Goal: Information Seeking & Learning: Learn about a topic

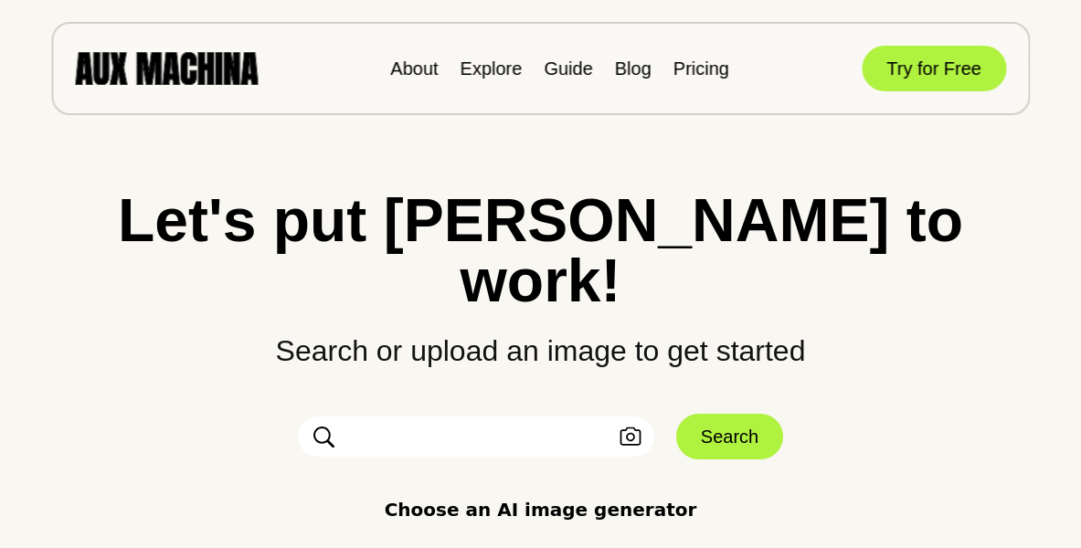
click at [414, 417] on input "text" at bounding box center [476, 437] width 356 height 40
type input "****"
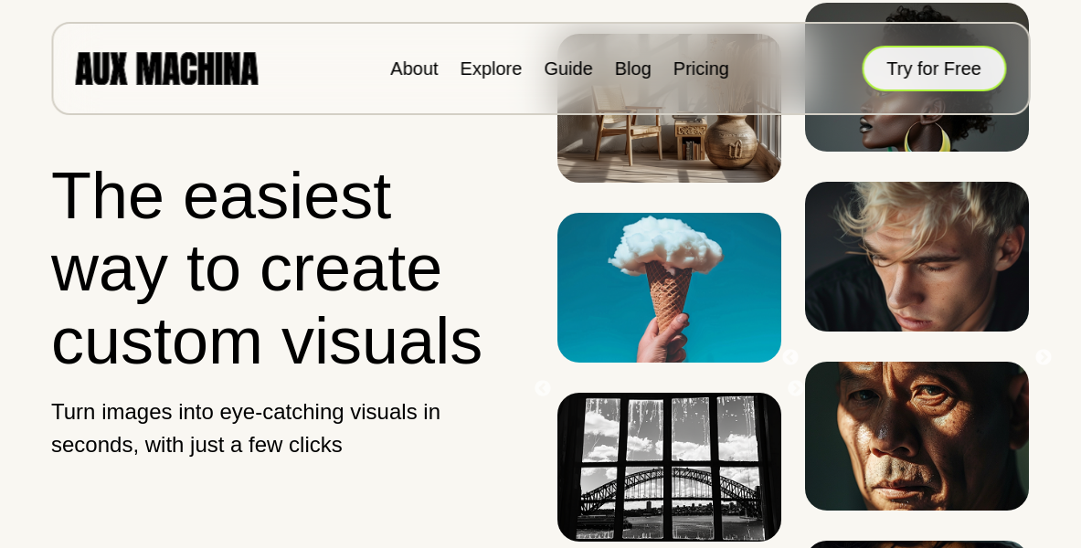
click at [904, 60] on button "Try for Free" at bounding box center [933, 69] width 144 height 46
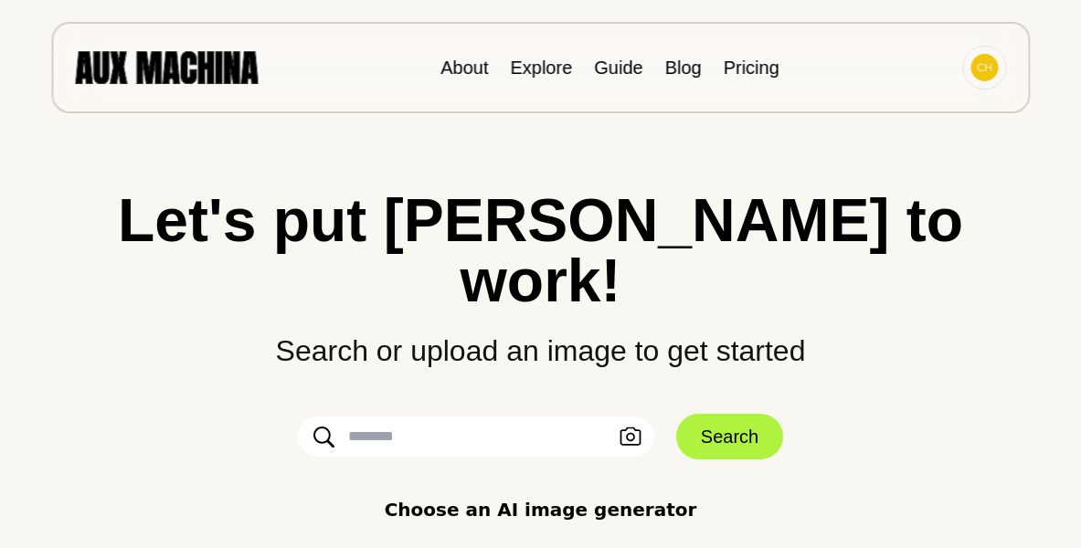
click at [401, 417] on input "text" at bounding box center [476, 437] width 356 height 40
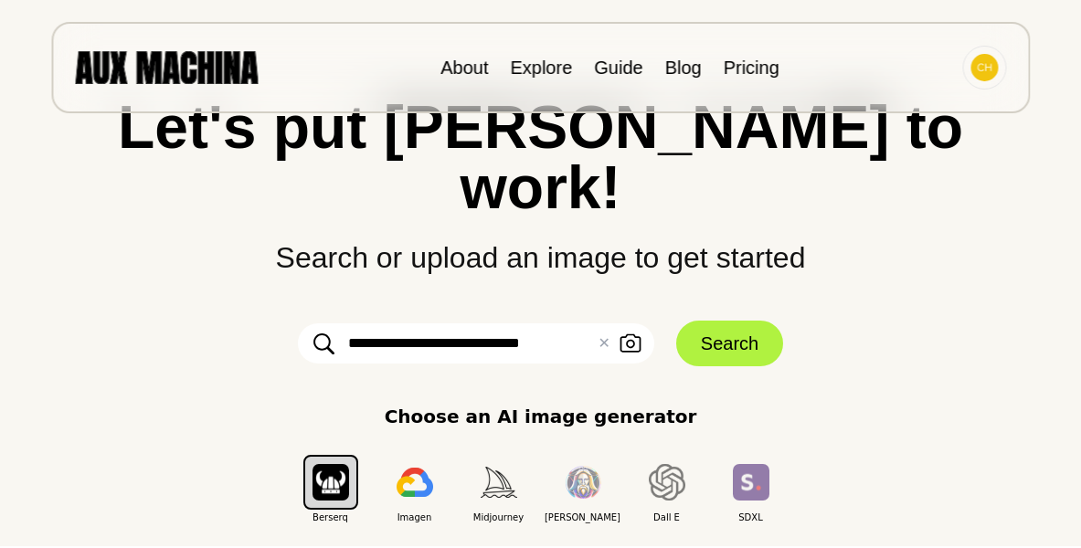
type input "**********"
click button "Search" at bounding box center [729, 344] width 107 height 46
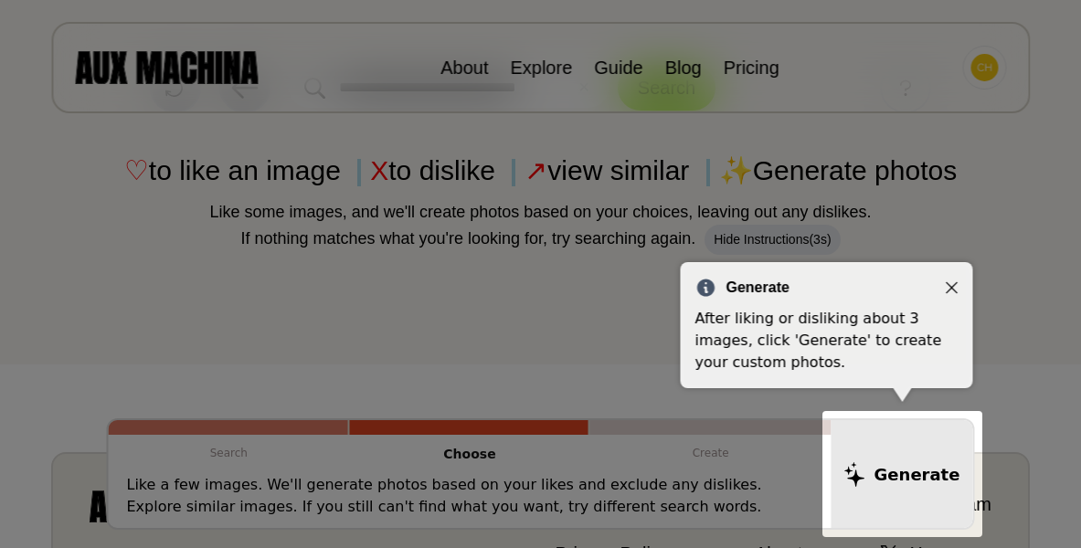
click at [946, 287] on icon "Close" at bounding box center [952, 287] width 13 height 13
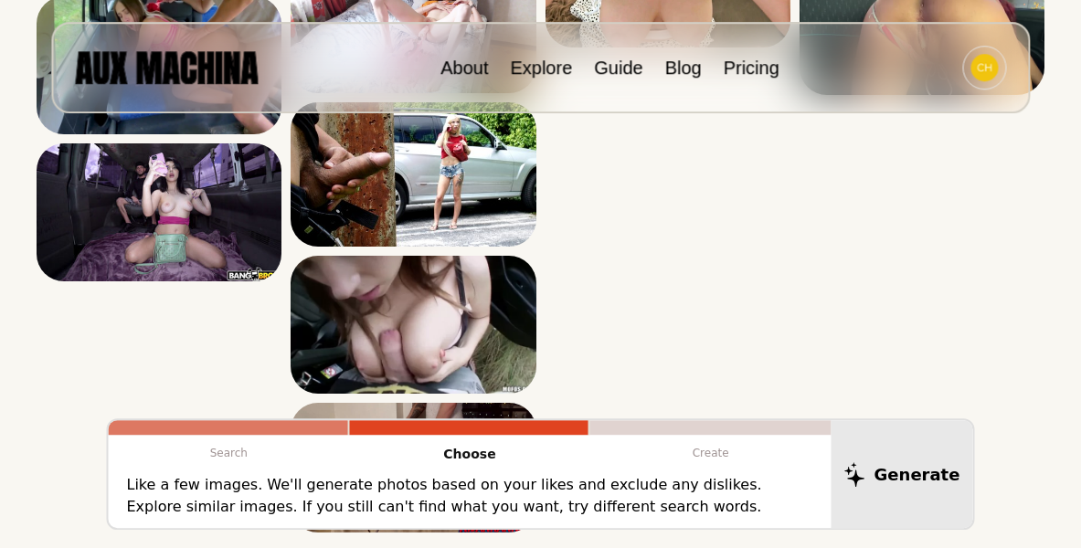
scroll to position [2795, 0]
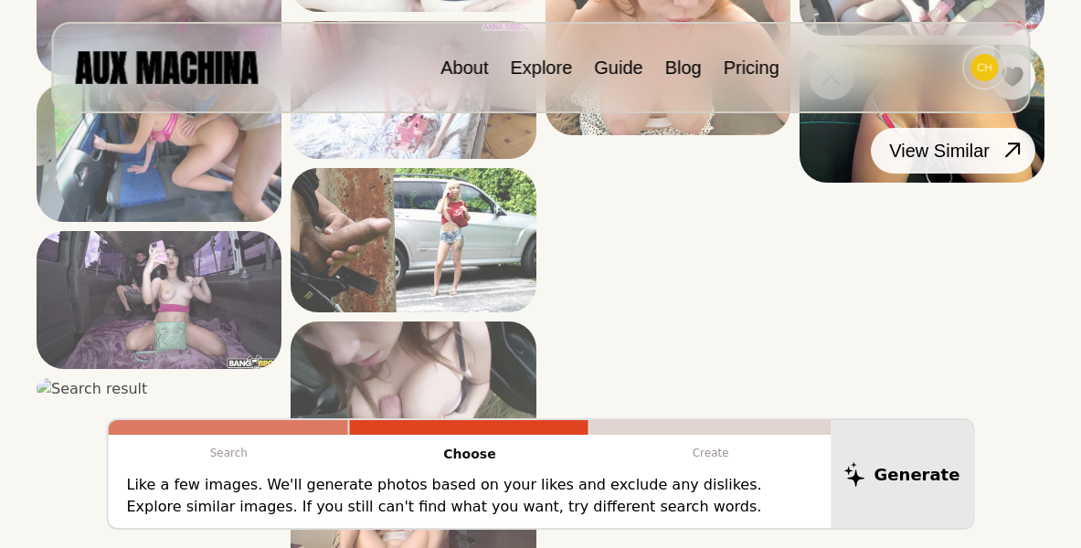
click at [1009, 164] on icon at bounding box center [1012, 150] width 26 height 26
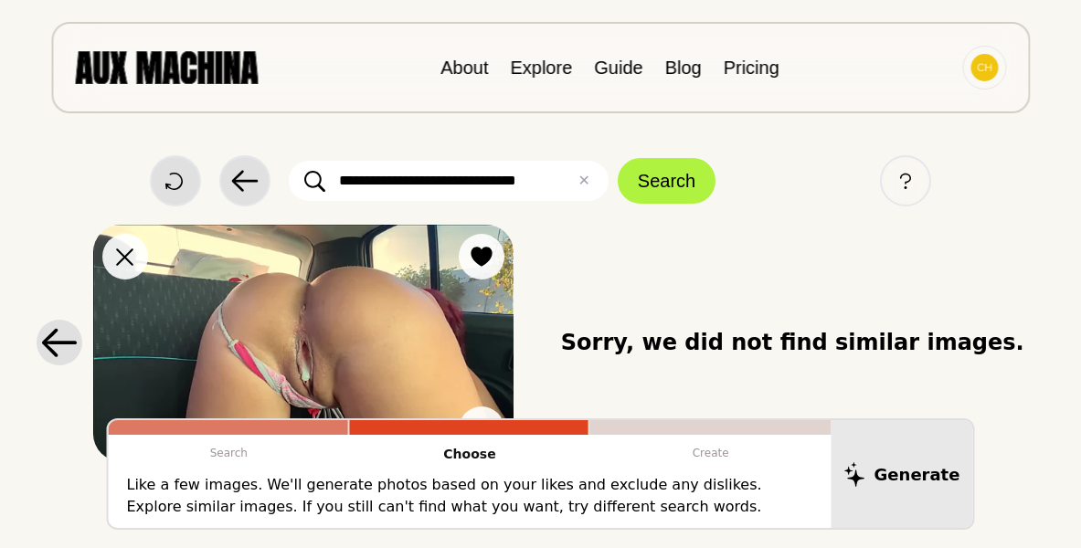
scroll to position [93, 0]
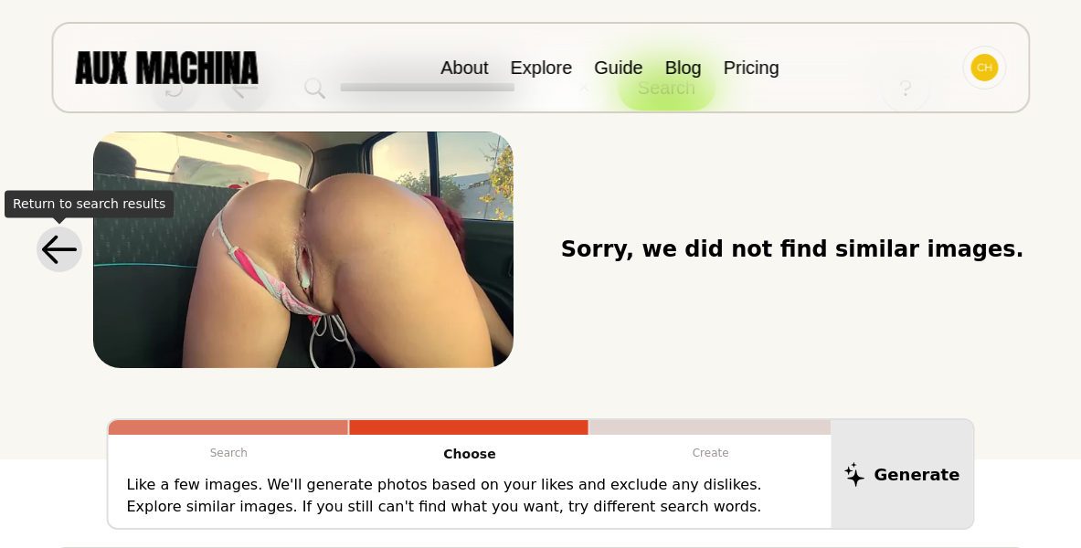
click at [64, 248] on icon at bounding box center [59, 249] width 37 height 29
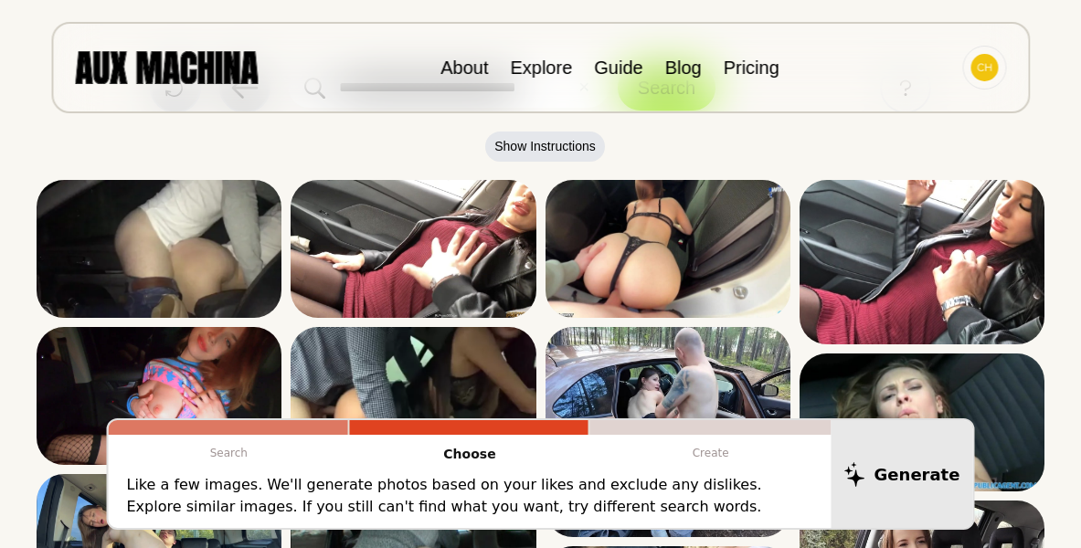
scroll to position [0, 0]
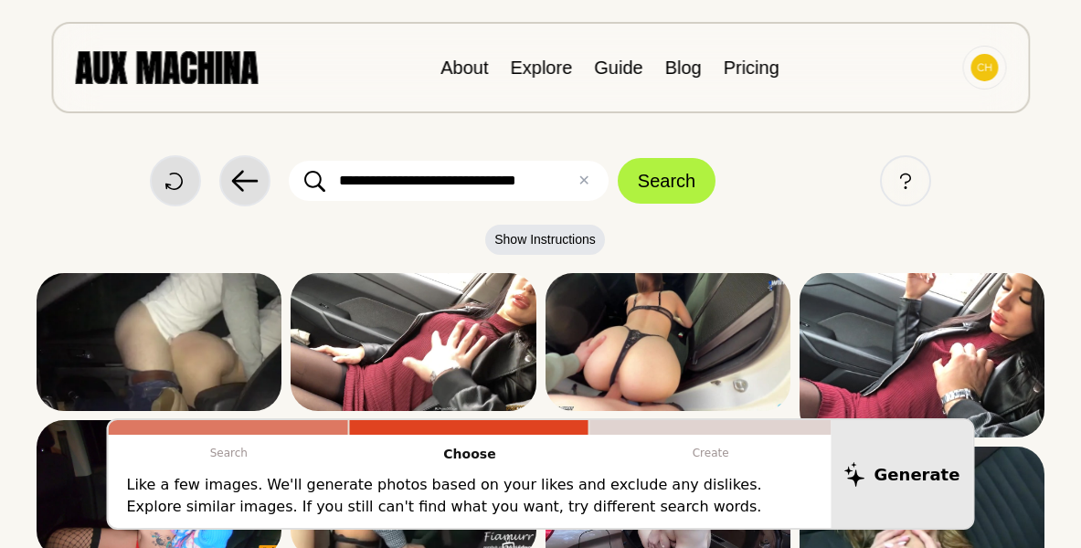
drag, startPoint x: 522, startPoint y: 182, endPoint x: 605, endPoint y: 188, distance: 83.4
click at [605, 188] on input "**********" at bounding box center [449, 181] width 320 height 40
click at [618, 158] on button "Search" at bounding box center [667, 181] width 98 height 46
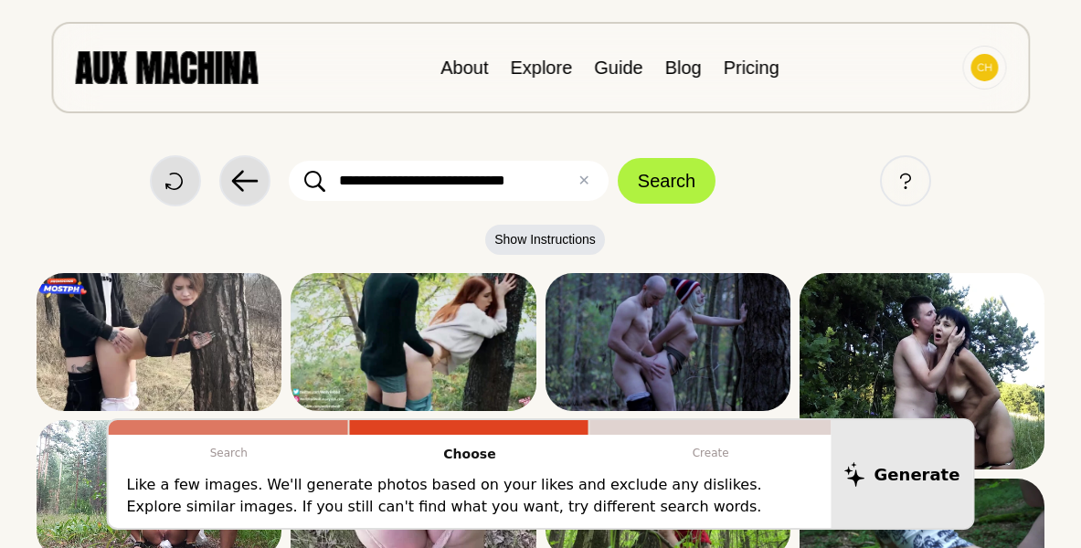
drag, startPoint x: 508, startPoint y: 181, endPoint x: 603, endPoint y: 197, distance: 96.4
click at [602, 197] on input "**********" at bounding box center [449, 181] width 320 height 40
click at [618, 158] on button "Search" at bounding box center [667, 181] width 98 height 46
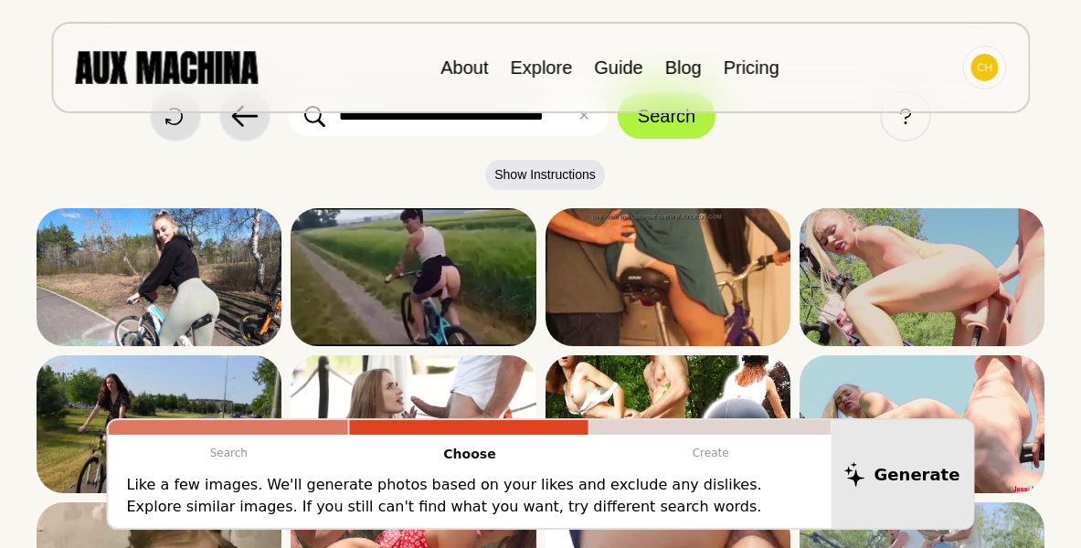
scroll to position [0, 0]
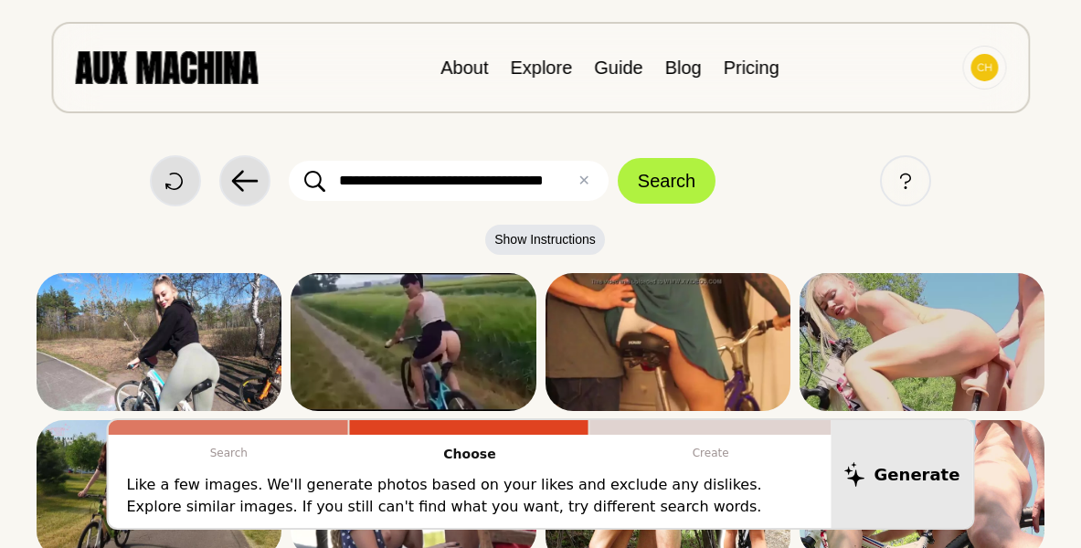
drag, startPoint x: 478, startPoint y: 181, endPoint x: 605, endPoint y: 194, distance: 127.6
click at [605, 194] on input "**********" at bounding box center [449, 181] width 320 height 40
click at [618, 158] on button "Search" at bounding box center [667, 181] width 98 height 46
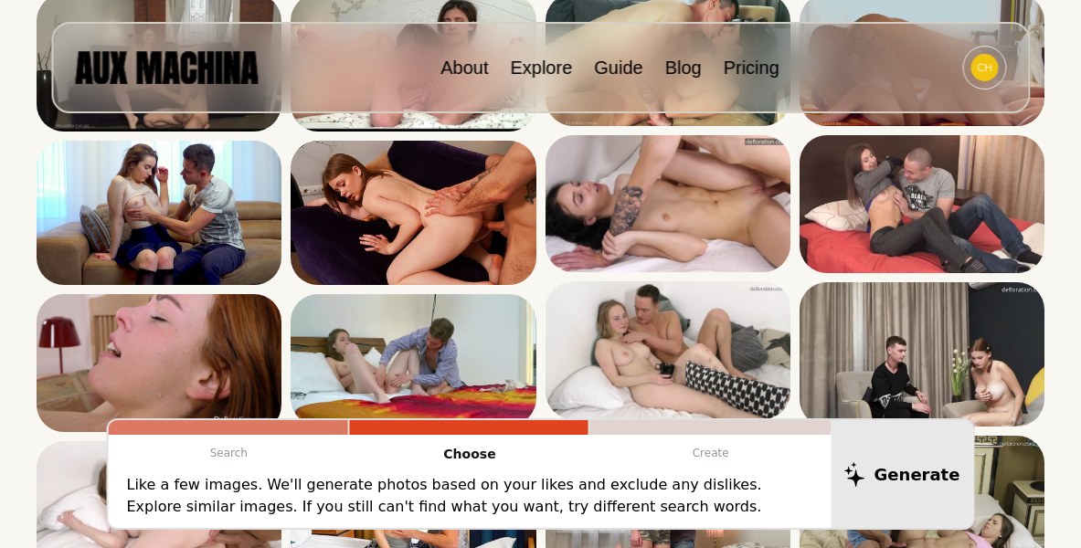
scroll to position [0, 0]
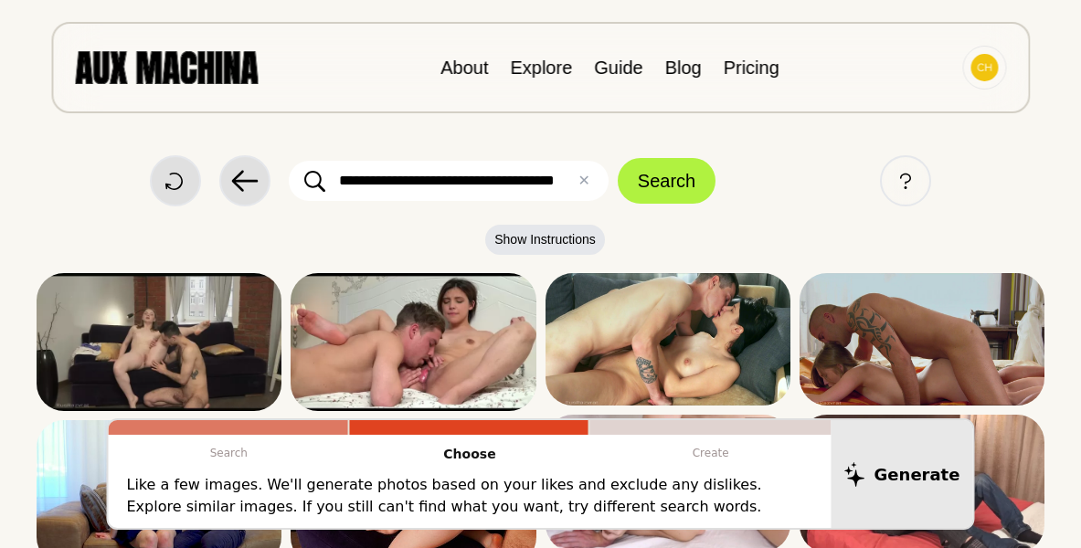
drag, startPoint x: 496, startPoint y: 182, endPoint x: 591, endPoint y: 189, distance: 95.3
click at [591, 189] on input "**********" at bounding box center [449, 181] width 320 height 40
type input "**********"
click at [618, 158] on button "Search" at bounding box center [667, 181] width 98 height 46
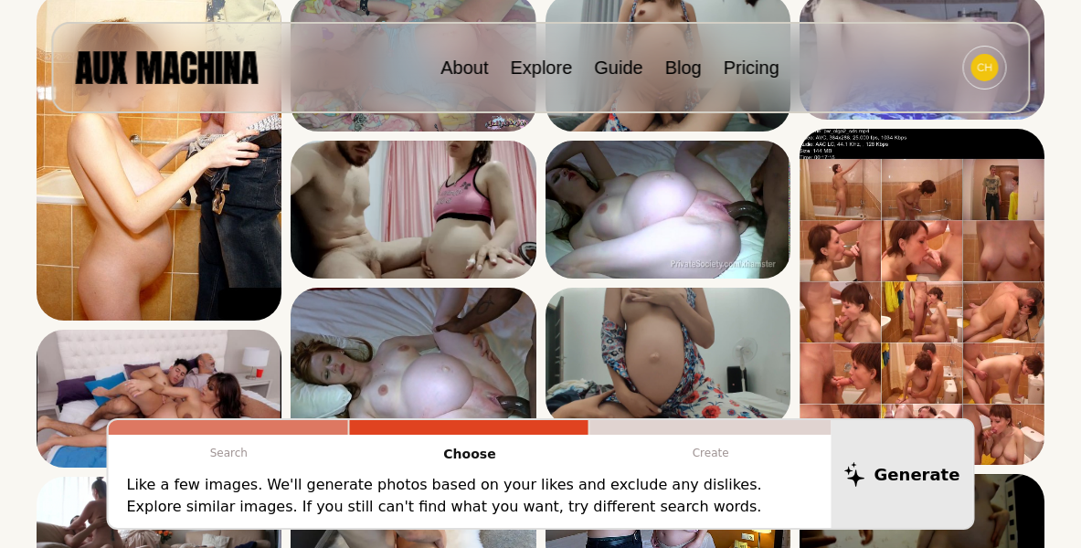
scroll to position [0, 0]
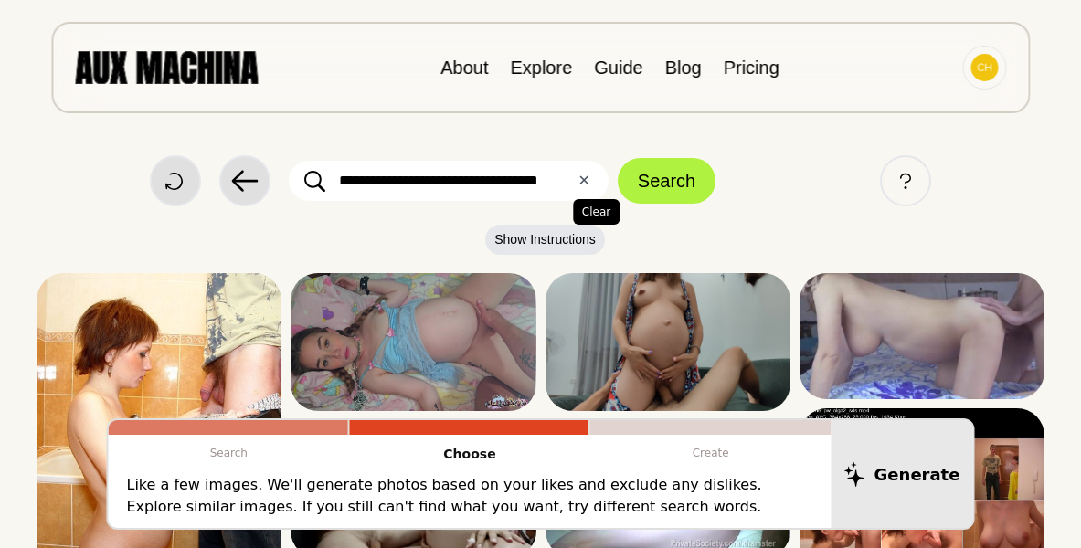
click at [579, 187] on button "✕ Clear" at bounding box center [583, 181] width 12 height 22
click at [570, 178] on input "text" at bounding box center [449, 181] width 320 height 40
click at [618, 158] on button "Search" at bounding box center [667, 181] width 98 height 46
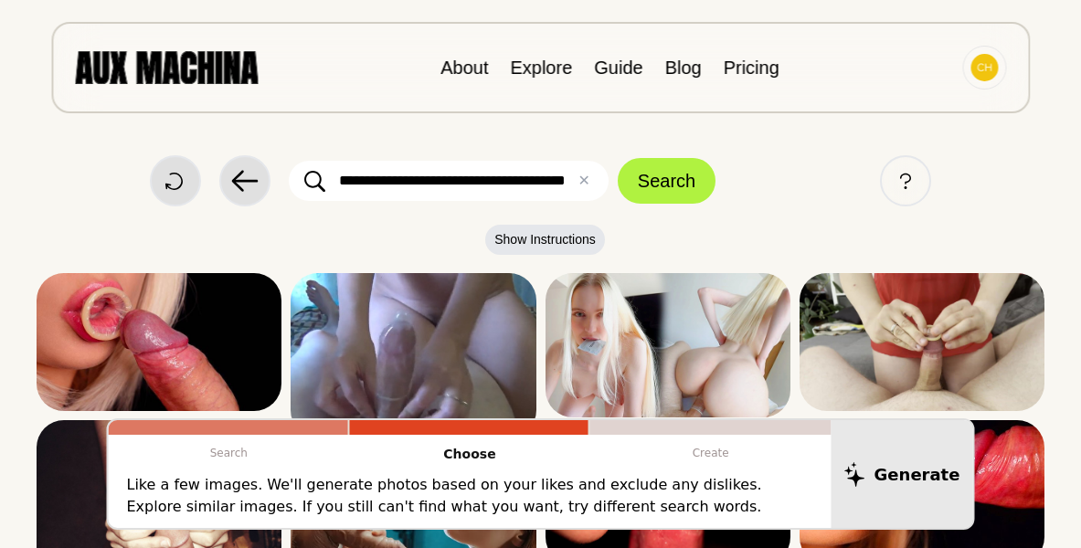
scroll to position [0, 69]
type input "**********"
click at [618, 158] on button "Search" at bounding box center [667, 181] width 98 height 46
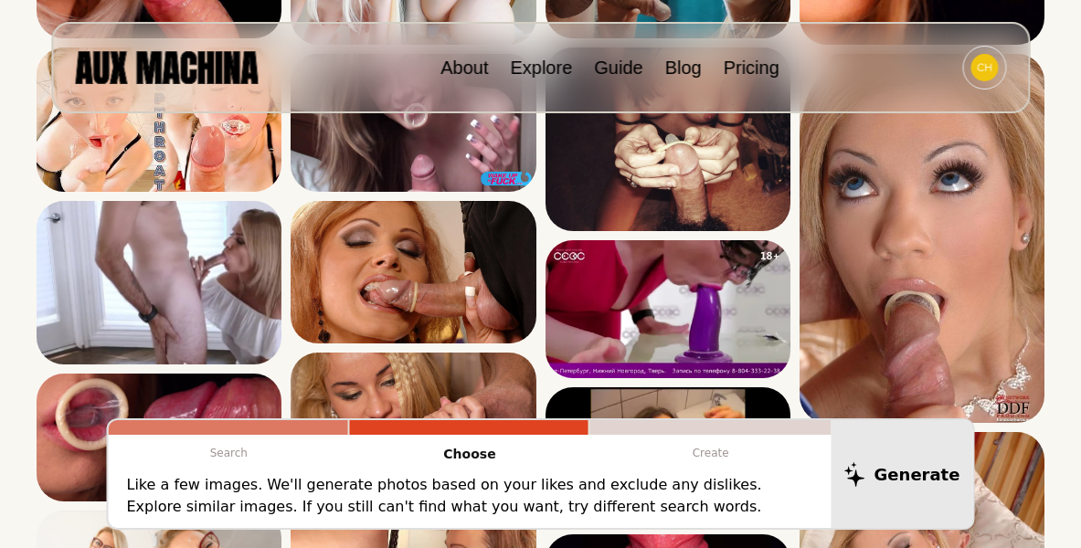
scroll to position [0, 0]
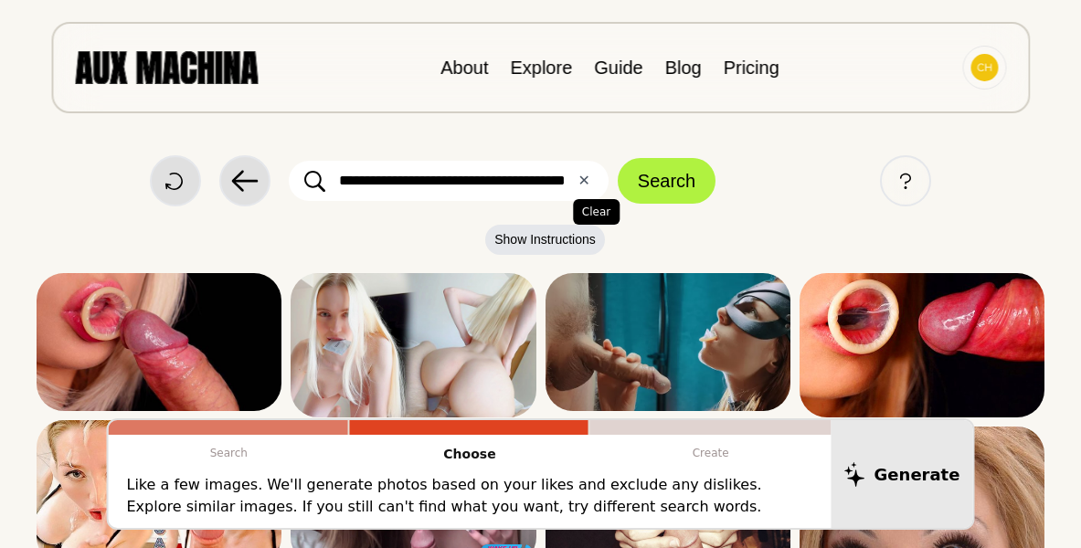
click at [580, 185] on button "✕ Clear" at bounding box center [583, 181] width 12 height 22
click at [574, 185] on input "text" at bounding box center [449, 181] width 320 height 40
click at [618, 158] on button "Search" at bounding box center [667, 181] width 98 height 46
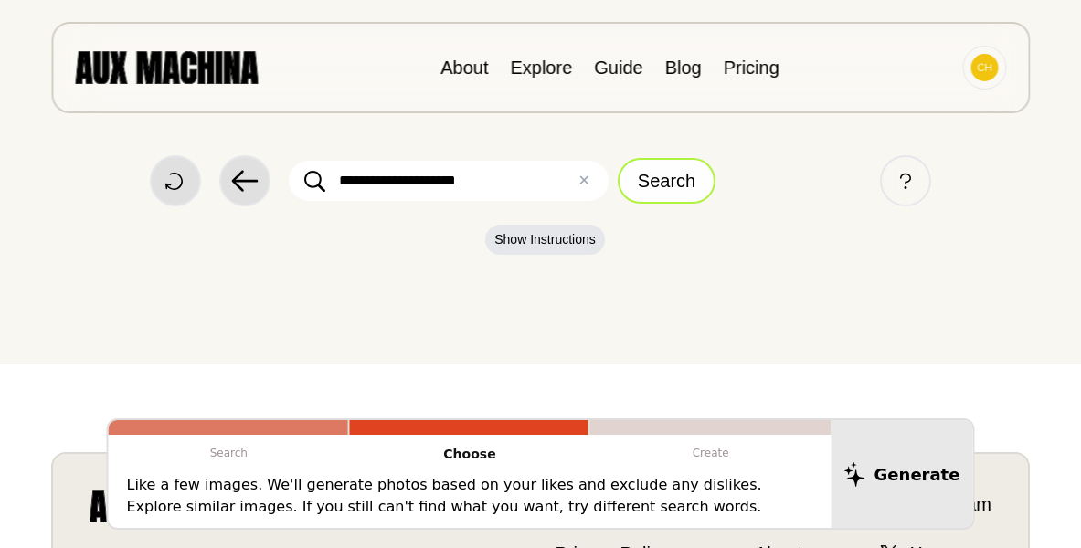
click at [669, 179] on button "Search" at bounding box center [667, 181] width 98 height 46
click at [466, 182] on input "**********" at bounding box center [449, 181] width 320 height 40
click at [618, 158] on button "Search" at bounding box center [667, 181] width 98 height 46
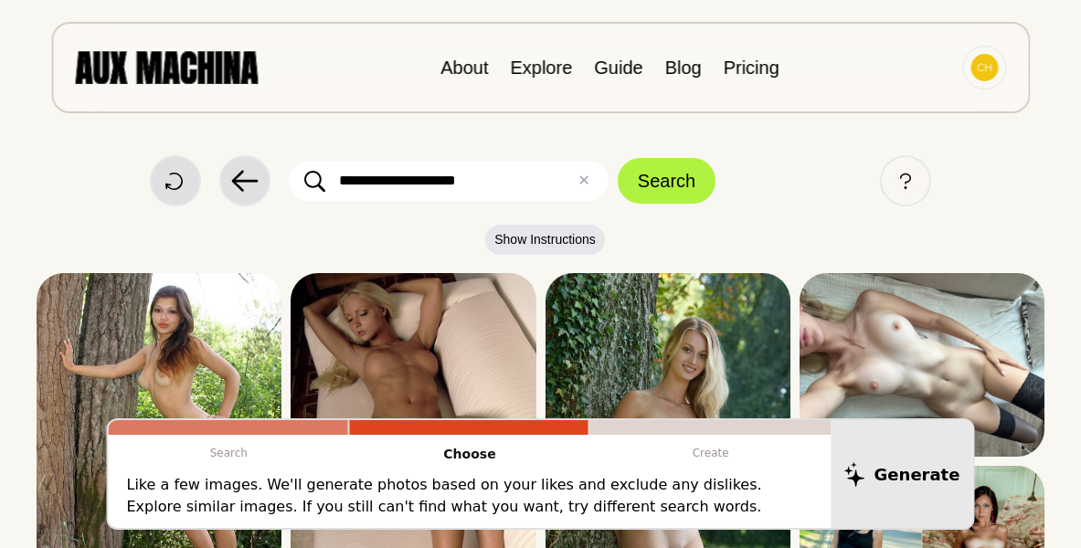
click at [460, 182] on input "**********" at bounding box center [449, 181] width 320 height 40
click at [460, 181] on input "**********" at bounding box center [449, 181] width 320 height 40
click at [618, 158] on button "Search" at bounding box center [667, 181] width 98 height 46
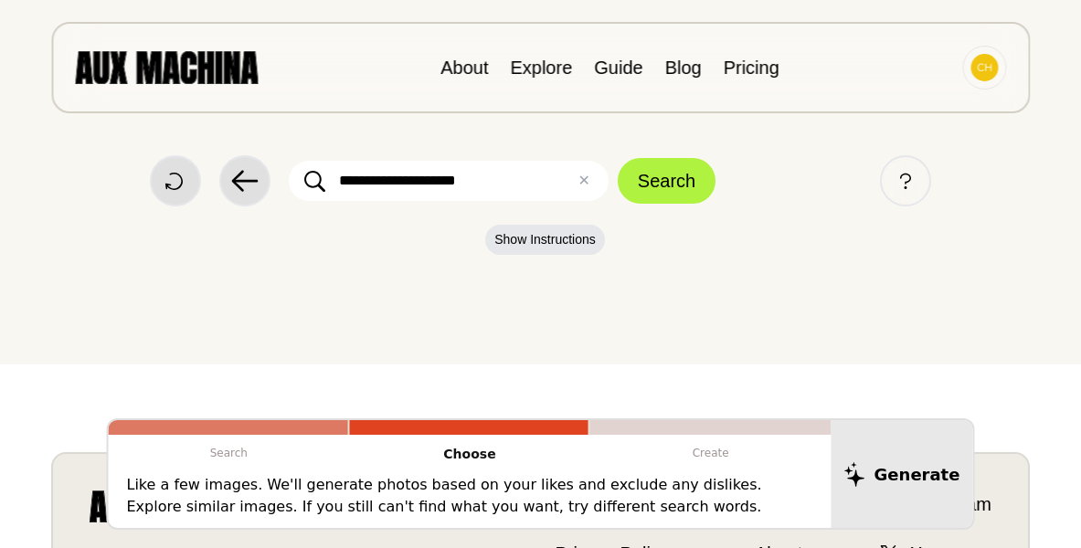
click at [455, 182] on input "**********" at bounding box center [449, 181] width 320 height 40
type input "*"
type input "**********"
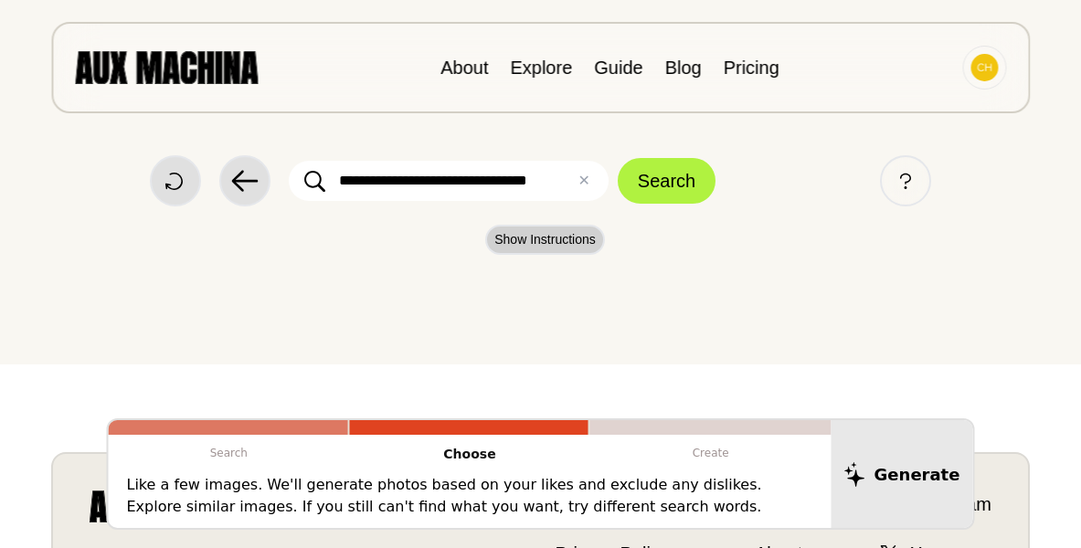
click at [618, 158] on button "Search" at bounding box center [667, 181] width 98 height 46
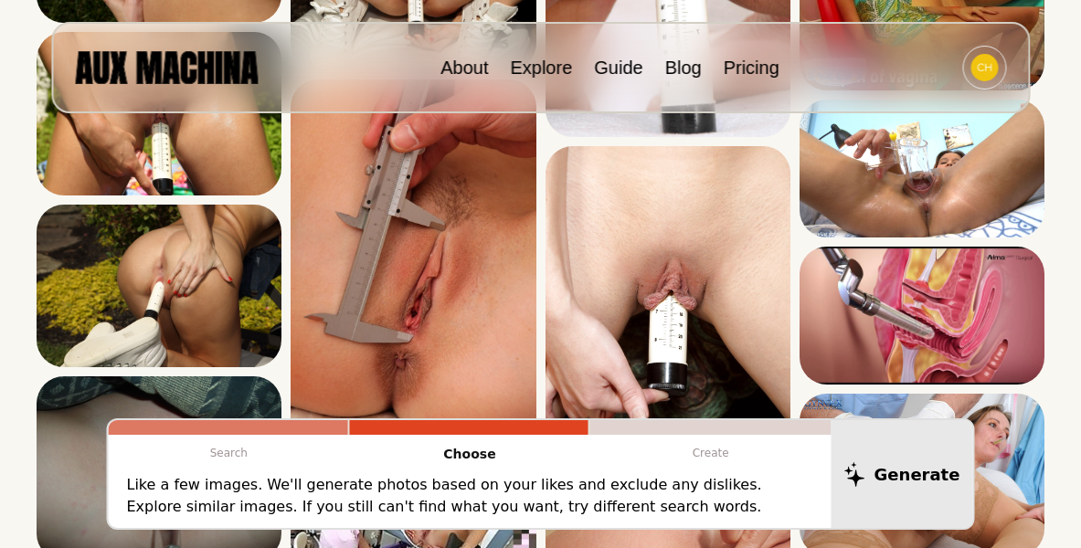
scroll to position [93, 0]
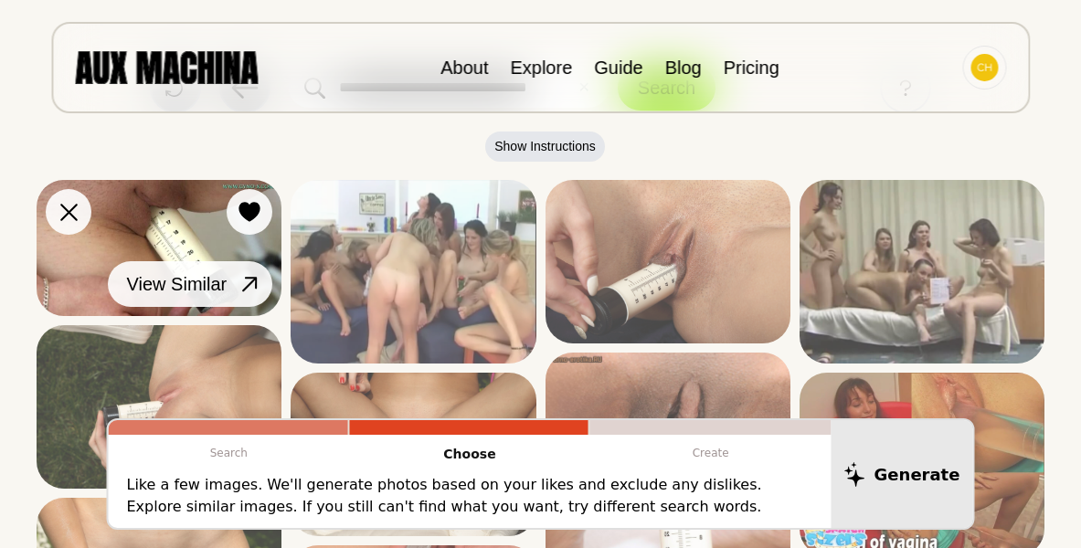
click at [247, 287] on icon at bounding box center [249, 284] width 15 height 15
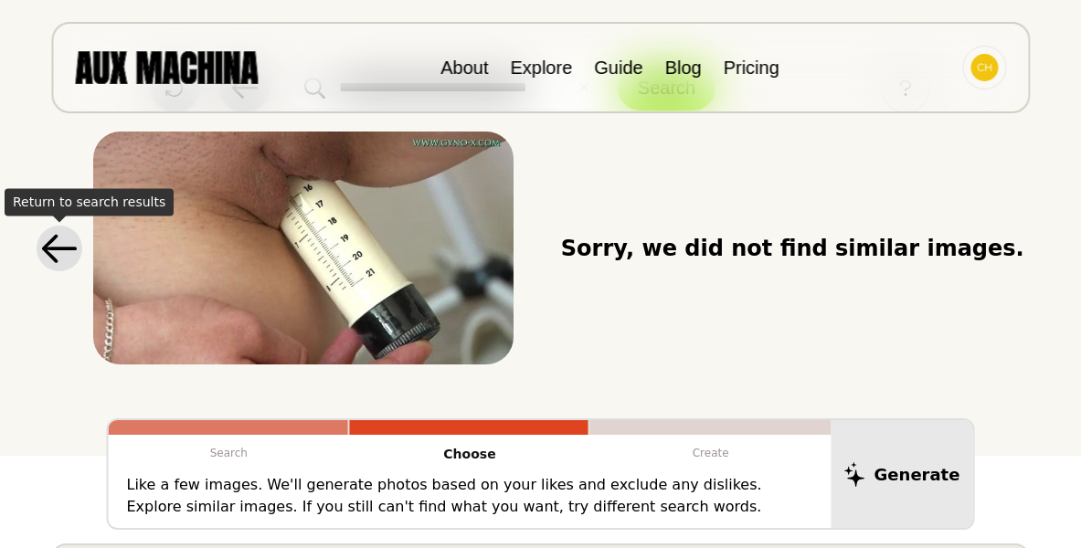
click at [63, 245] on icon at bounding box center [59, 248] width 37 height 29
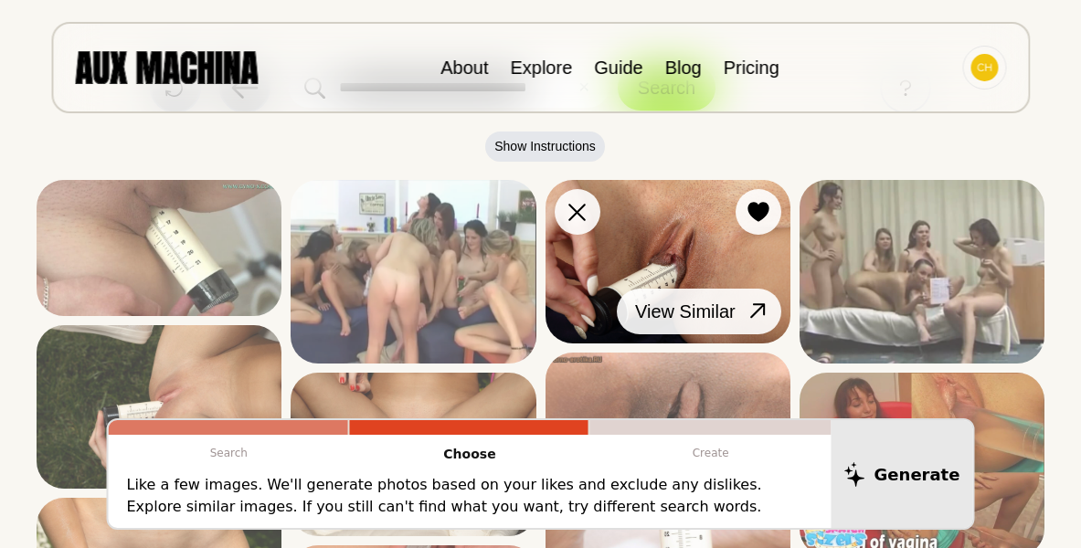
click at [747, 312] on icon at bounding box center [758, 311] width 26 height 26
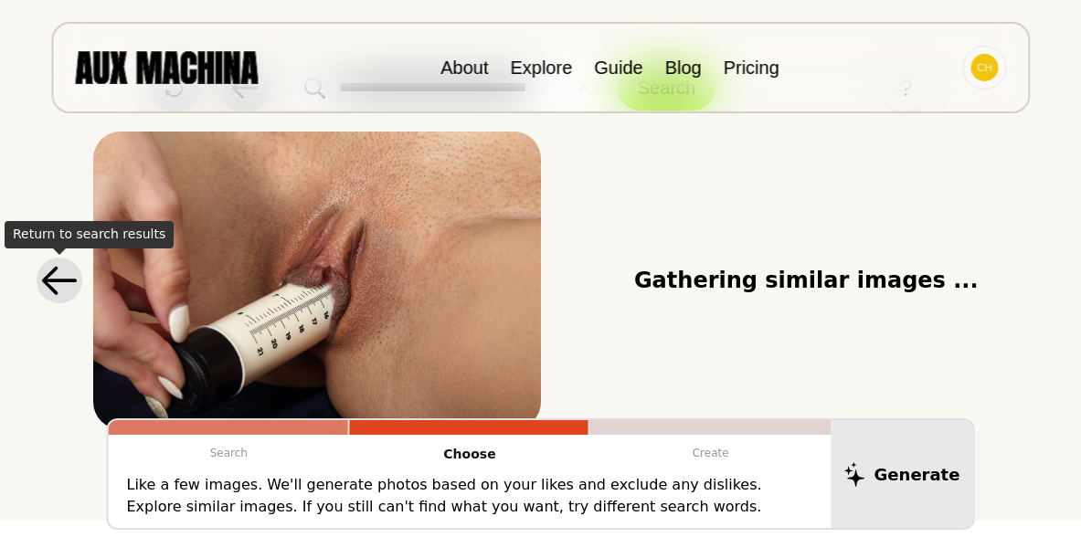
click at [58, 281] on icon at bounding box center [59, 281] width 35 height 29
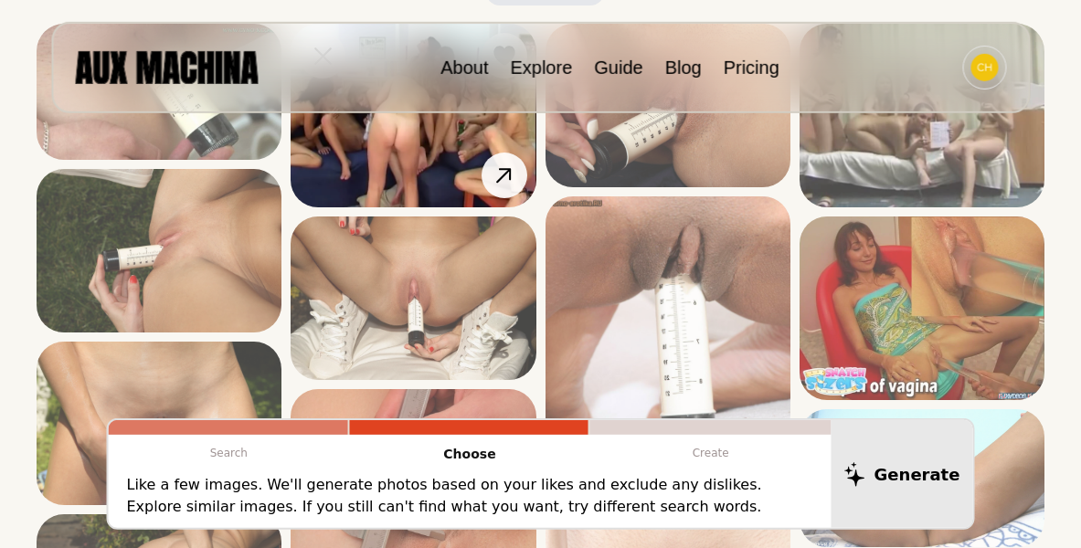
scroll to position [280, 0]
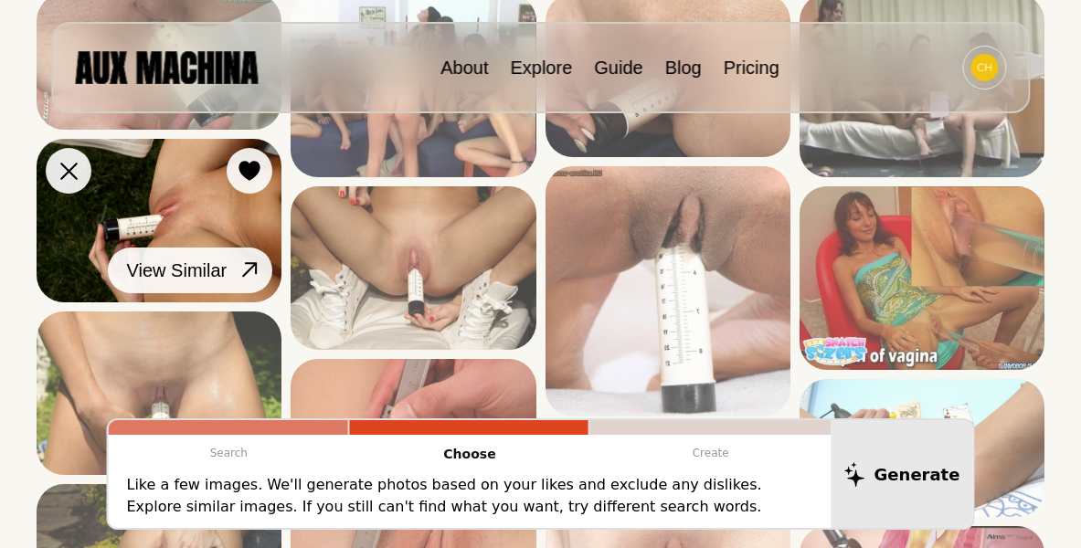
click at [240, 266] on icon at bounding box center [250, 270] width 26 height 26
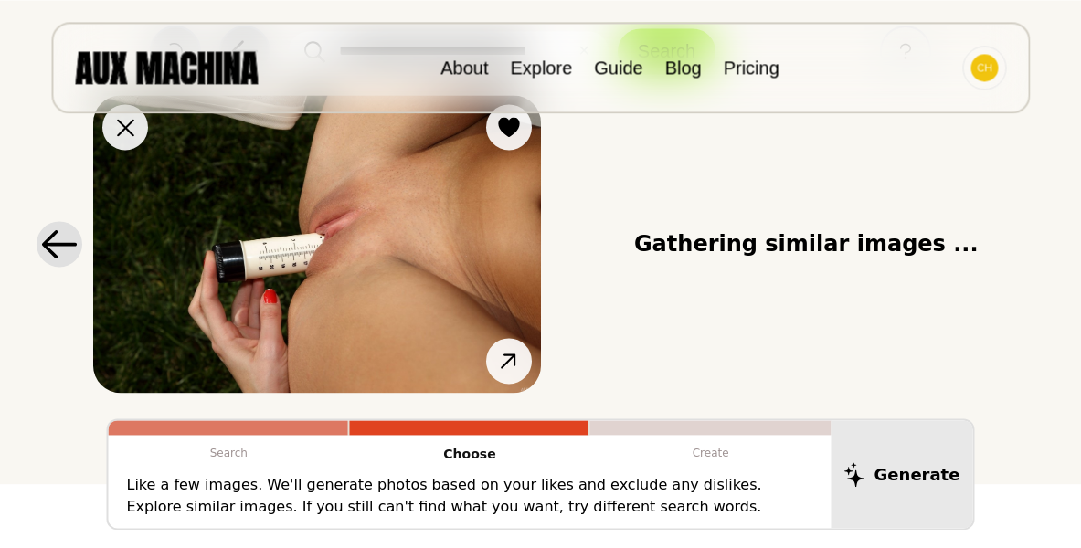
scroll to position [93, 0]
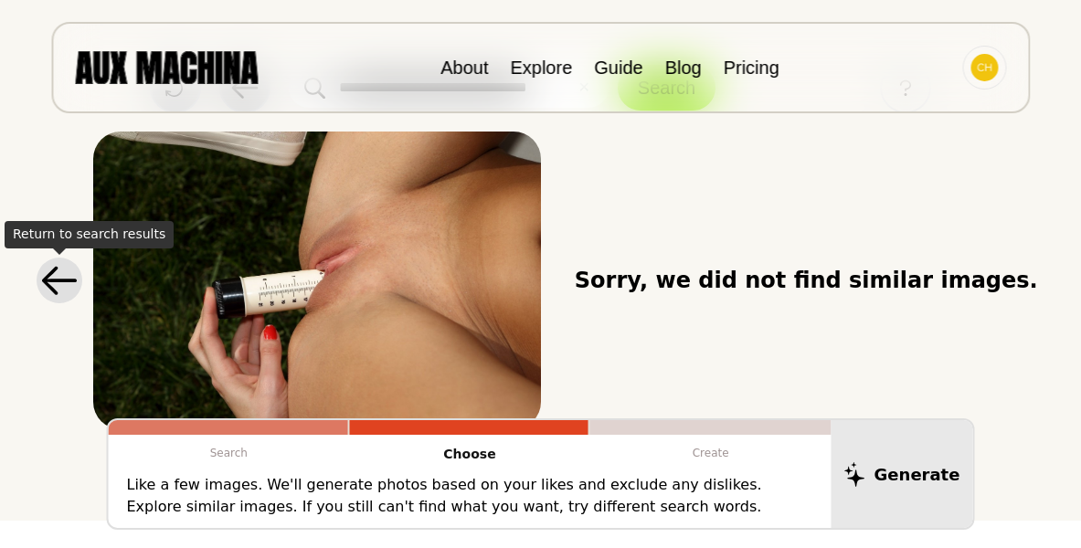
click at [65, 284] on icon at bounding box center [59, 280] width 37 height 29
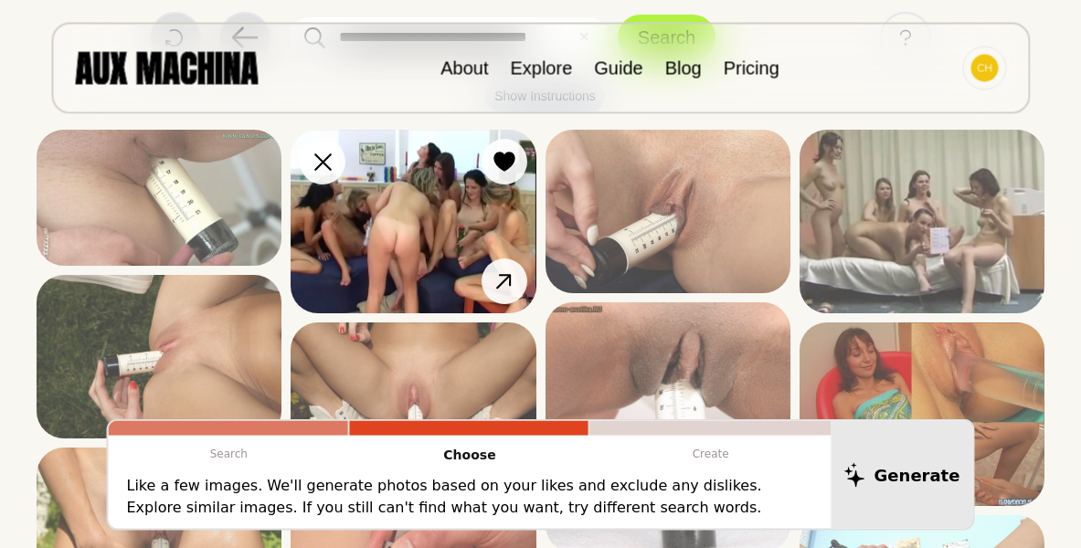
scroll to position [280, 0]
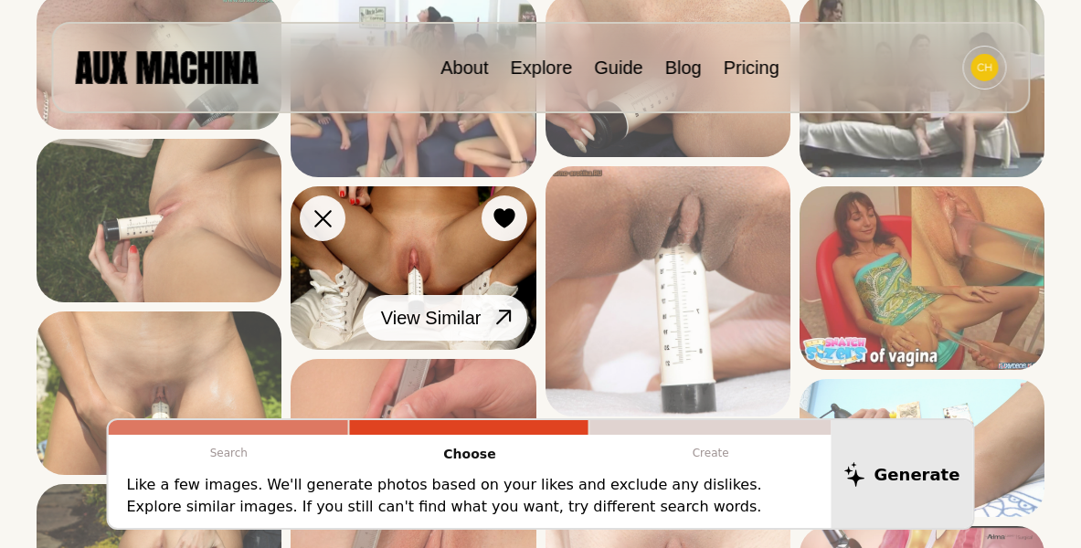
click at [502, 319] on icon at bounding box center [503, 318] width 15 height 15
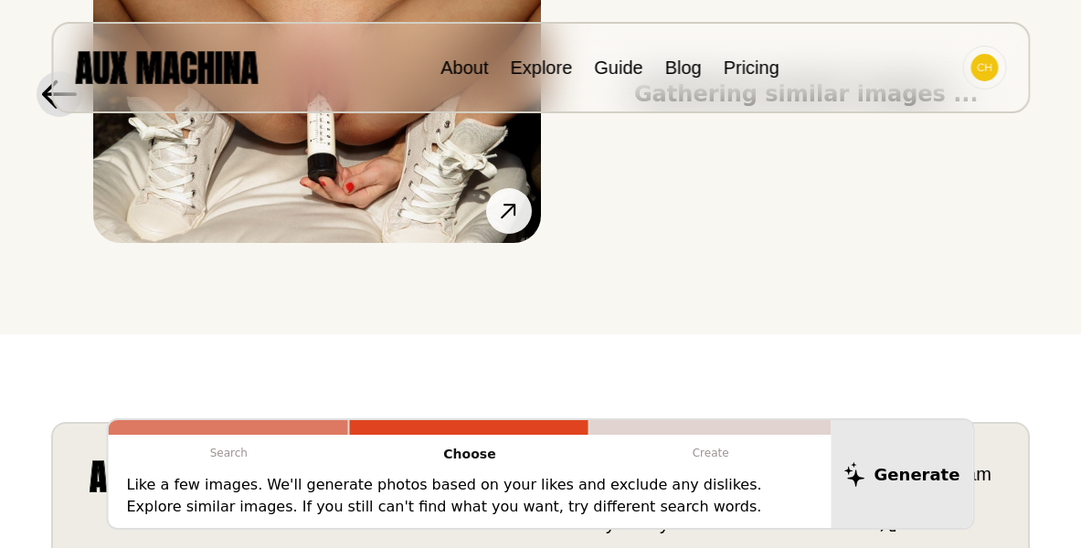
scroll to position [186, 0]
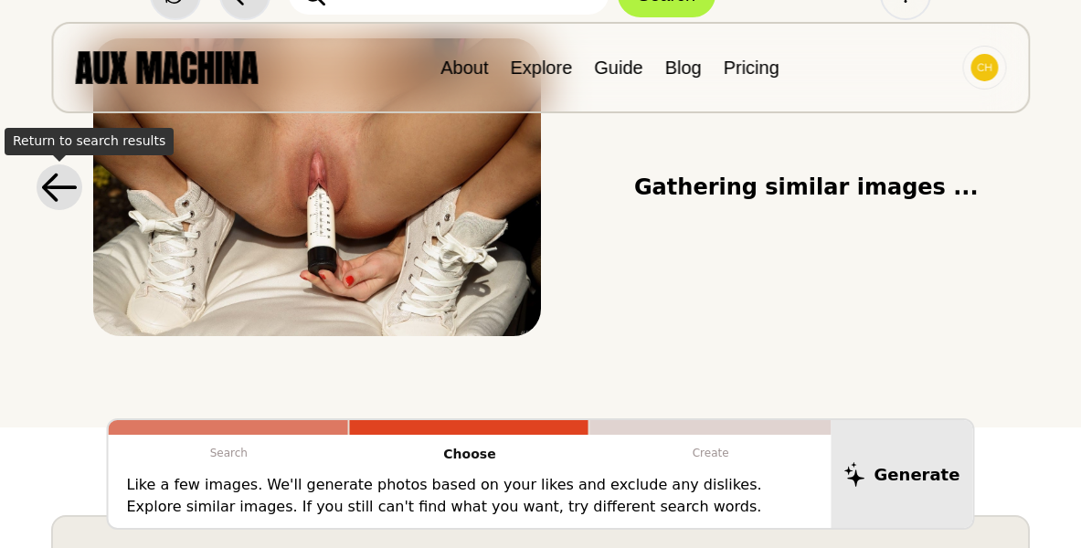
click at [75, 186] on icon at bounding box center [59, 188] width 37 height 30
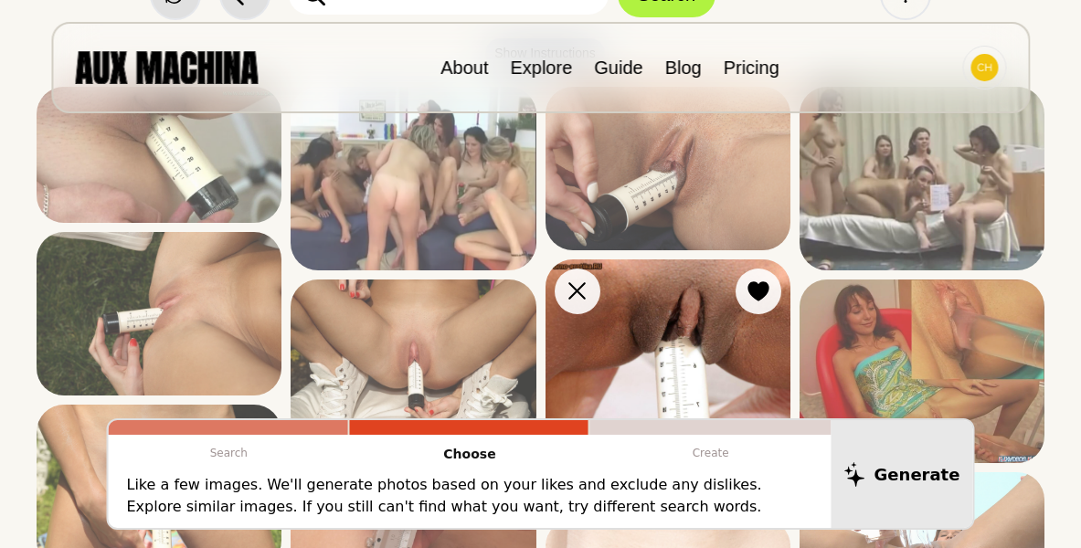
scroll to position [280, 0]
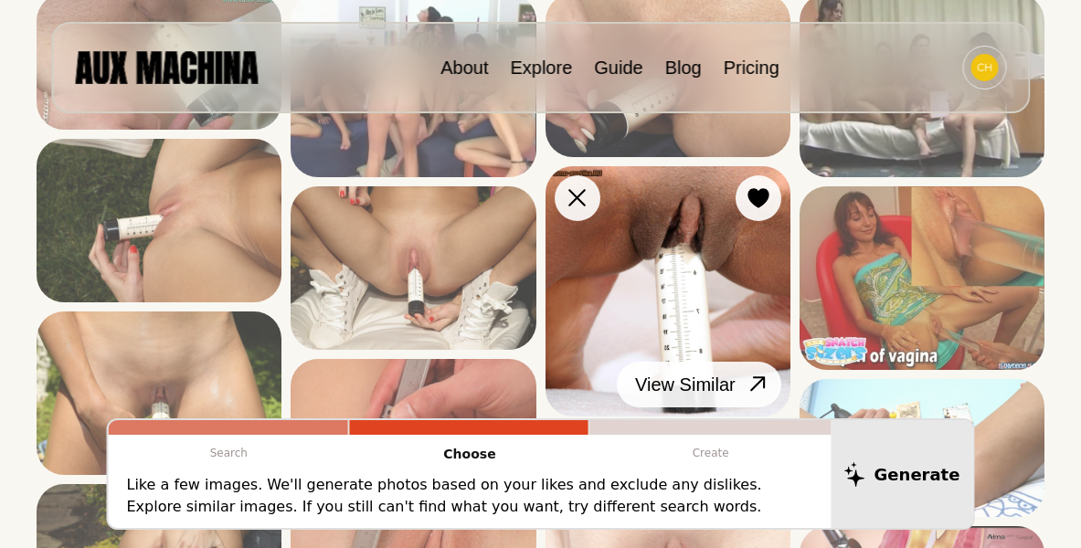
click at [747, 379] on icon at bounding box center [758, 384] width 26 height 26
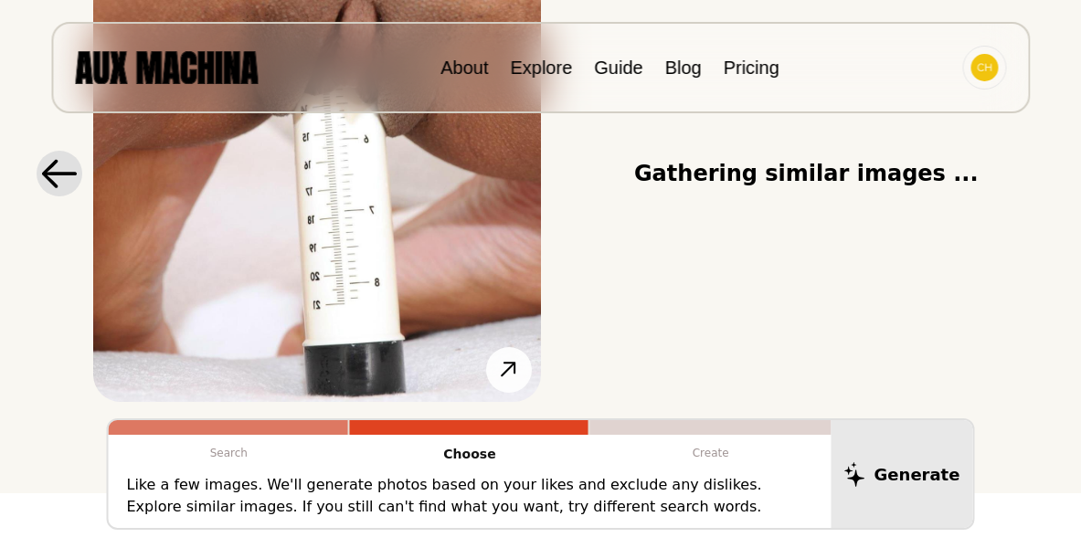
scroll to position [186, 0]
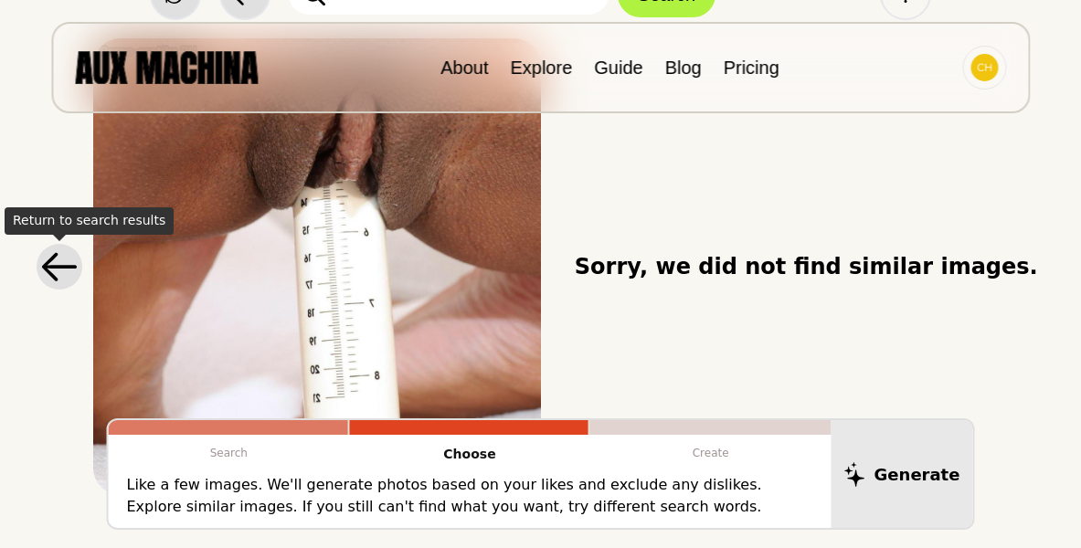
click at [60, 262] on icon at bounding box center [59, 266] width 37 height 29
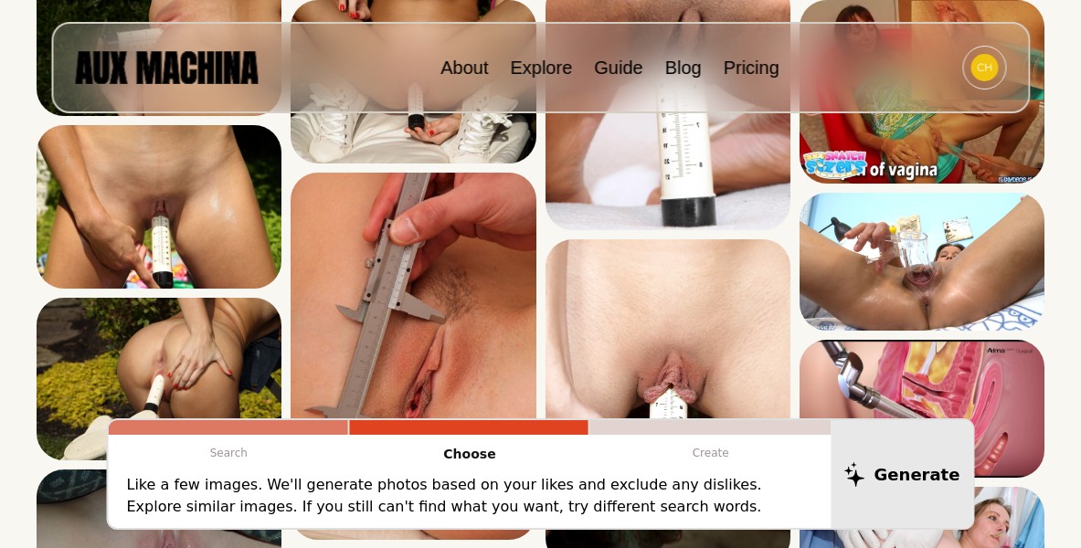
scroll to position [0, 0]
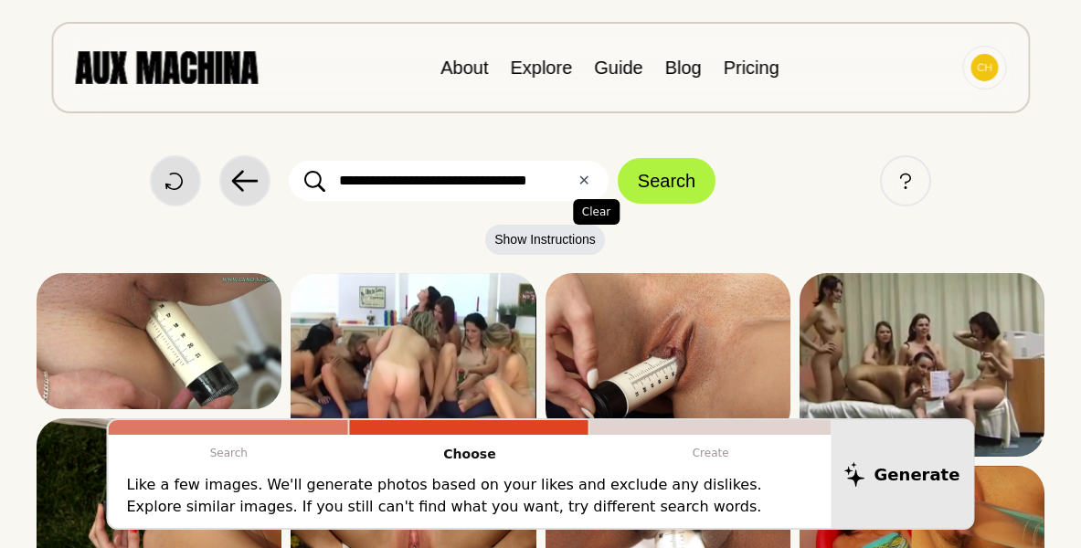
click at [581, 186] on button "✕ Clear" at bounding box center [583, 181] width 12 height 22
click at [559, 184] on input "text" at bounding box center [449, 181] width 320 height 40
type input "*"
type input "**********"
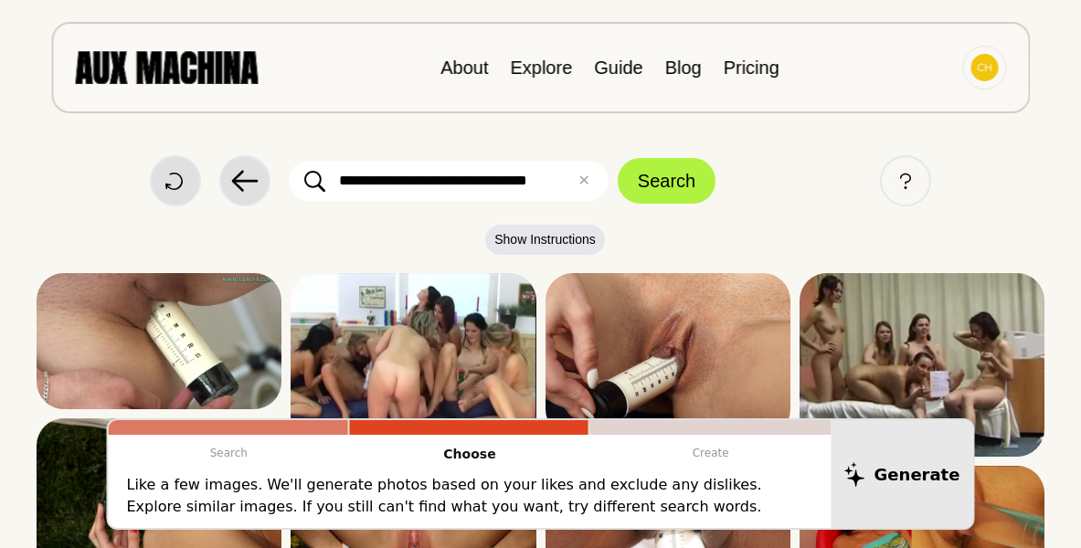
click at [618, 158] on button "Search" at bounding box center [667, 181] width 98 height 46
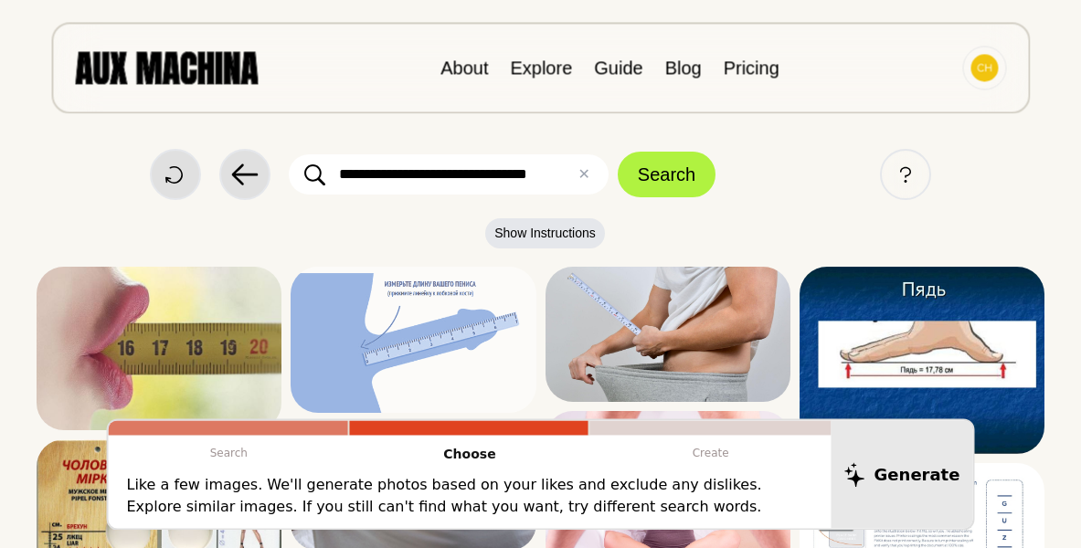
scroll to position [0, 0]
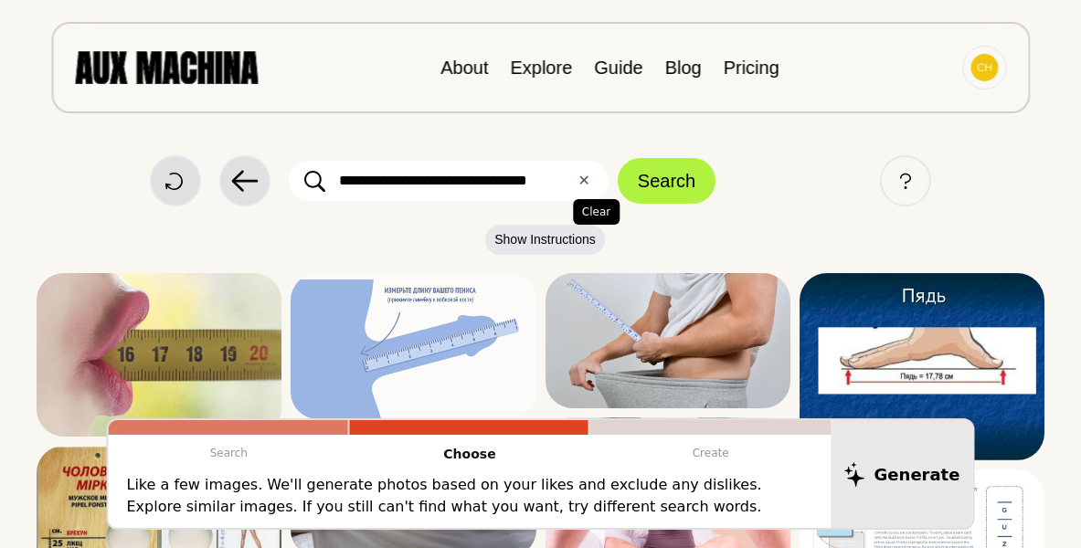
click at [586, 183] on button "✕ Clear" at bounding box center [583, 181] width 12 height 22
click at [445, 174] on input "text" at bounding box center [449, 181] width 320 height 40
type input "*"
type input "**********"
click at [618, 158] on button "Search" at bounding box center [667, 181] width 98 height 46
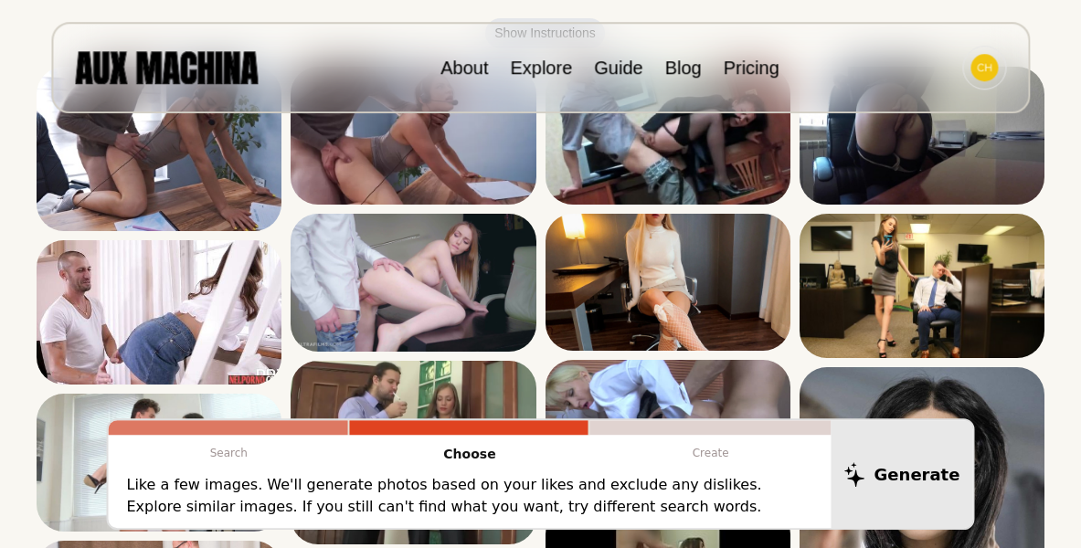
scroll to position [280, 0]
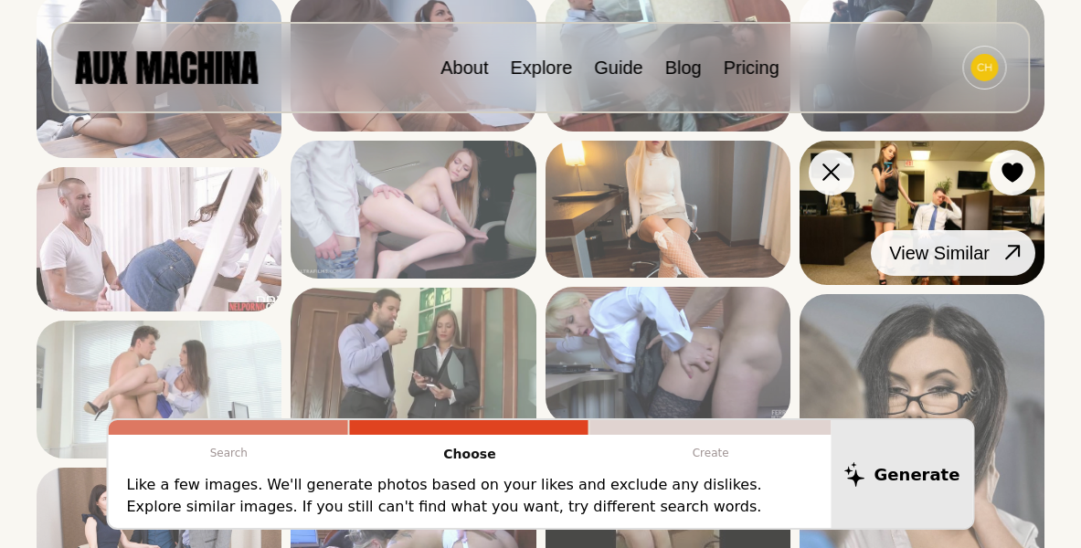
click at [1007, 252] on icon at bounding box center [1012, 252] width 26 height 26
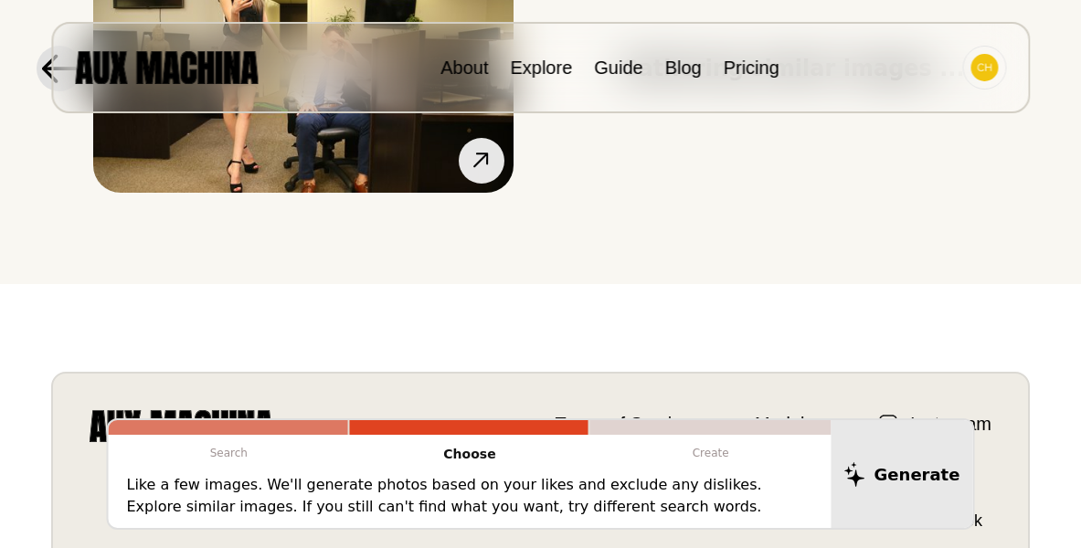
scroll to position [93, 0]
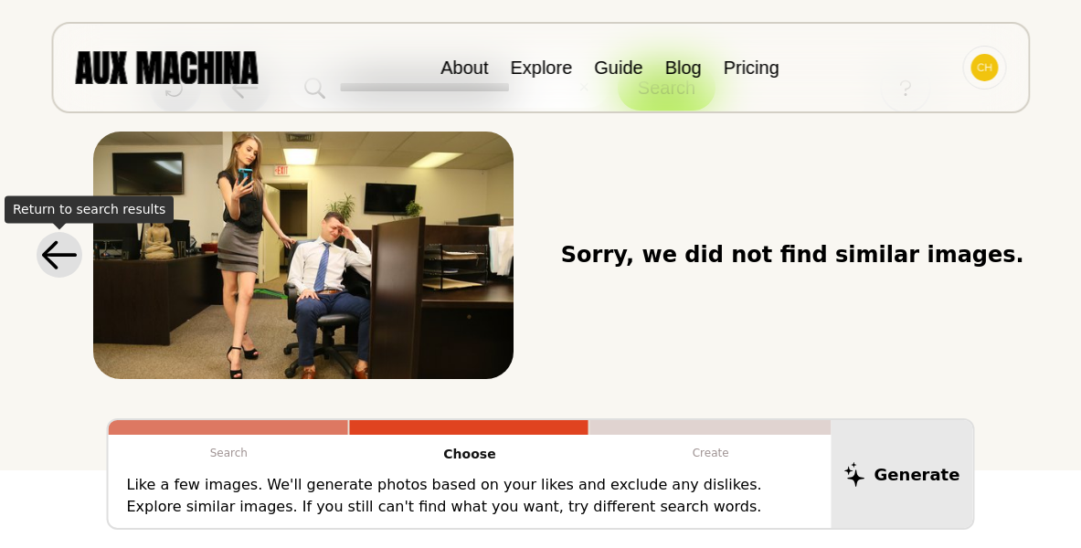
click at [56, 248] on icon at bounding box center [59, 255] width 37 height 31
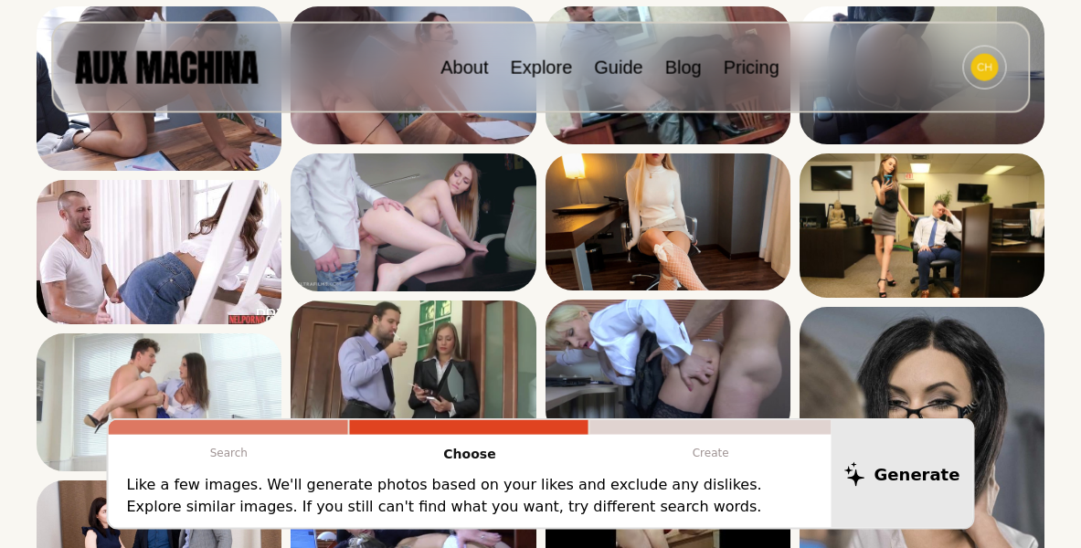
scroll to position [0, 0]
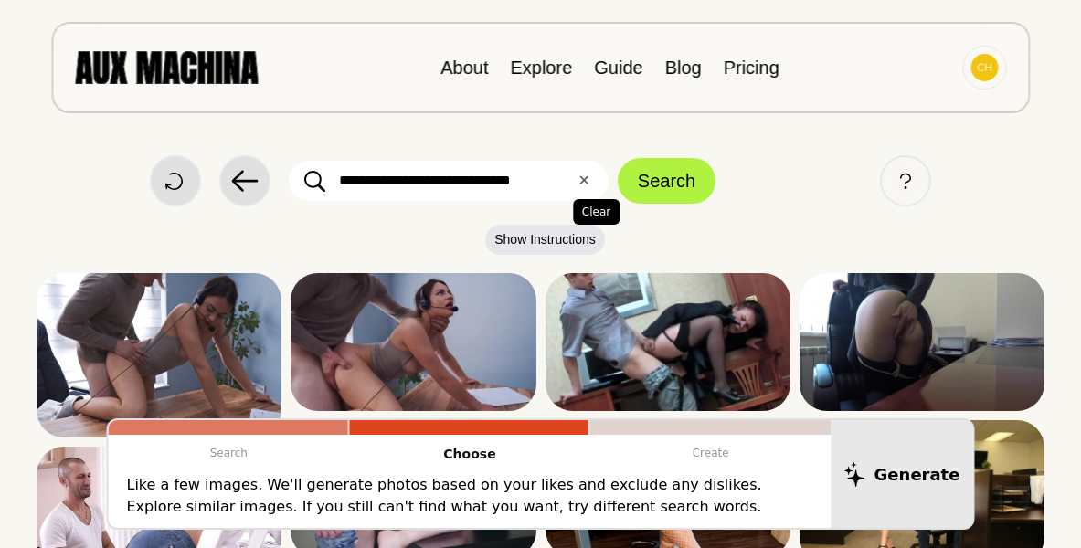
click at [584, 182] on button "✕ Clear" at bounding box center [583, 181] width 12 height 22
click at [566, 184] on input "text" at bounding box center [449, 181] width 320 height 40
click at [618, 158] on button "Search" at bounding box center [667, 181] width 98 height 46
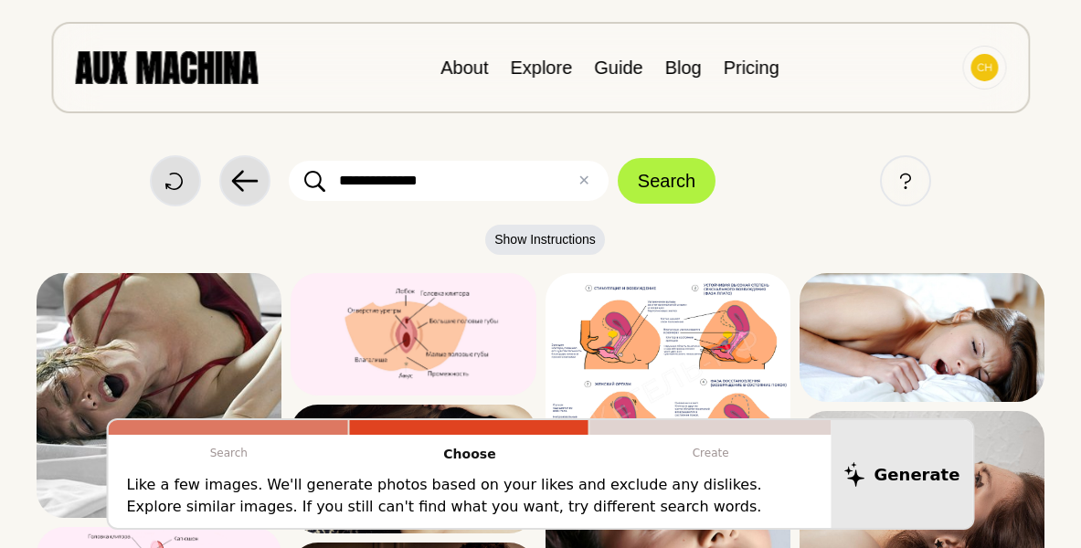
click at [424, 183] on input "**********" at bounding box center [449, 181] width 320 height 40
type input "**********"
click at [618, 158] on button "Search" at bounding box center [667, 181] width 98 height 46
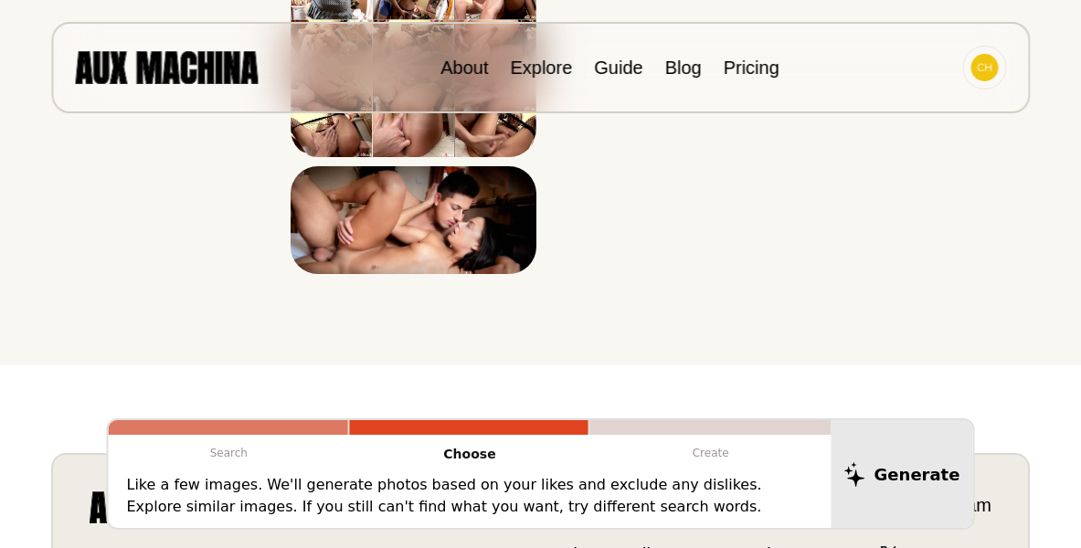
scroll to position [3820, 0]
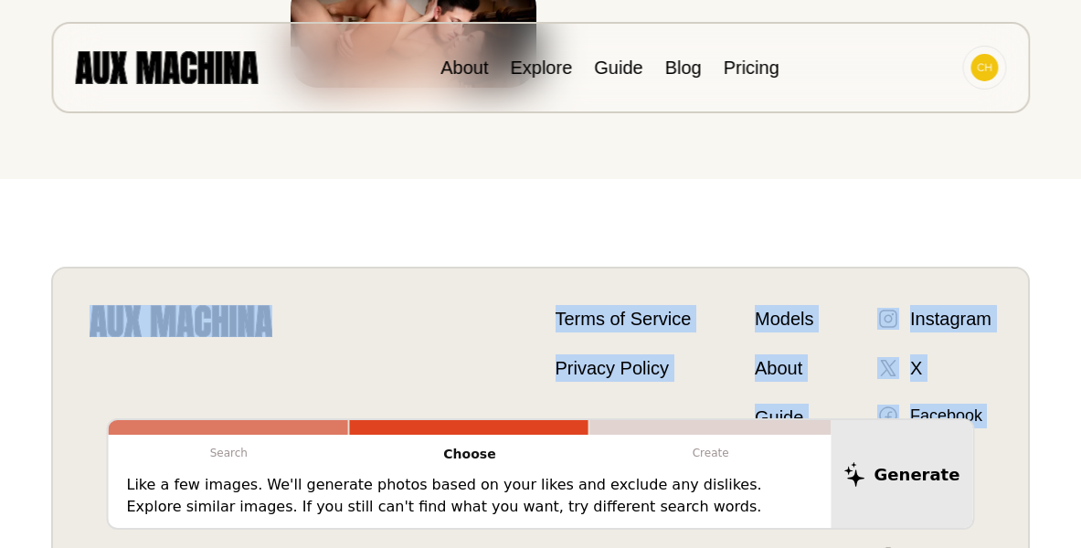
drag, startPoint x: 1078, startPoint y: 456, endPoint x: 1099, endPoint y: 207, distance: 249.4
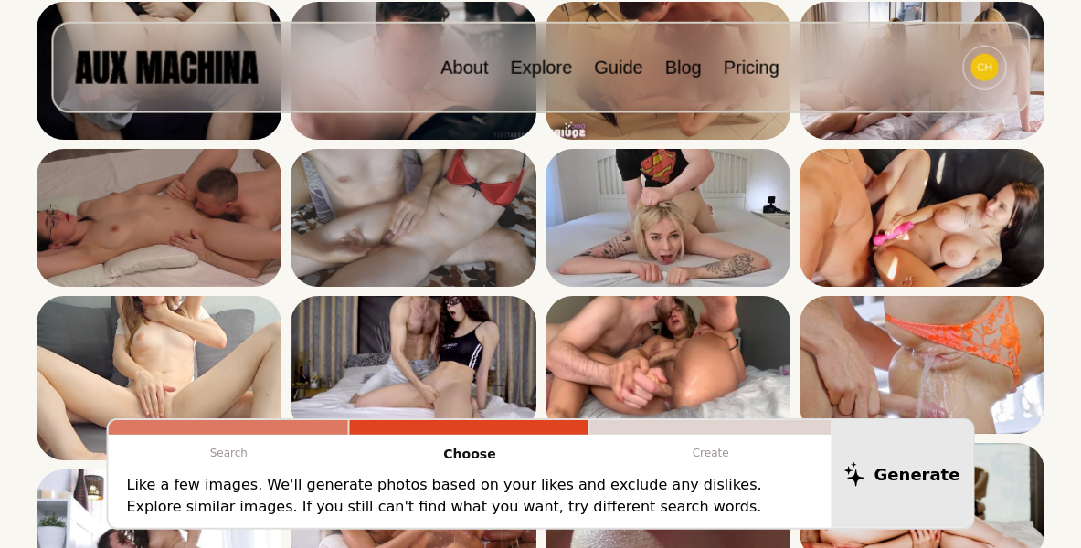
scroll to position [0, 0]
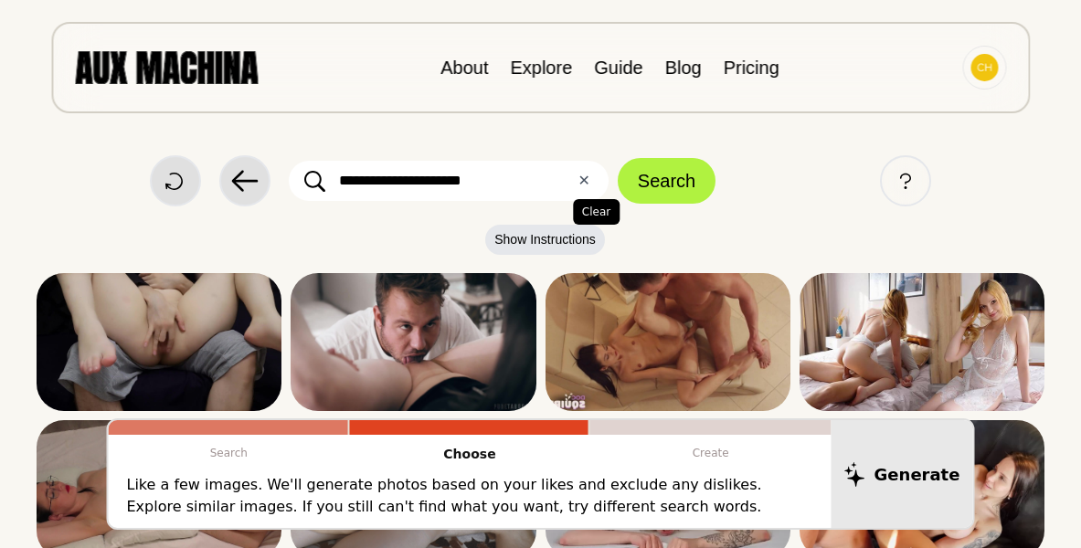
click at [588, 183] on button "✕ Clear" at bounding box center [583, 181] width 12 height 22
click at [588, 183] on input "text" at bounding box center [449, 181] width 320 height 40
click at [618, 158] on button "Search" at bounding box center [667, 181] width 98 height 46
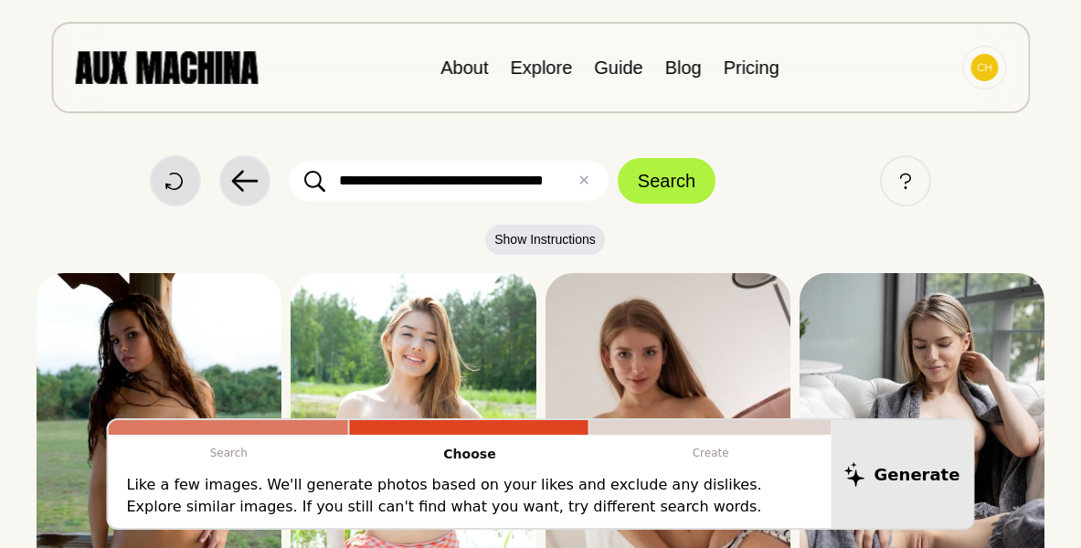
scroll to position [0, 39]
type input "**********"
click at [618, 158] on button "Search" at bounding box center [667, 181] width 98 height 46
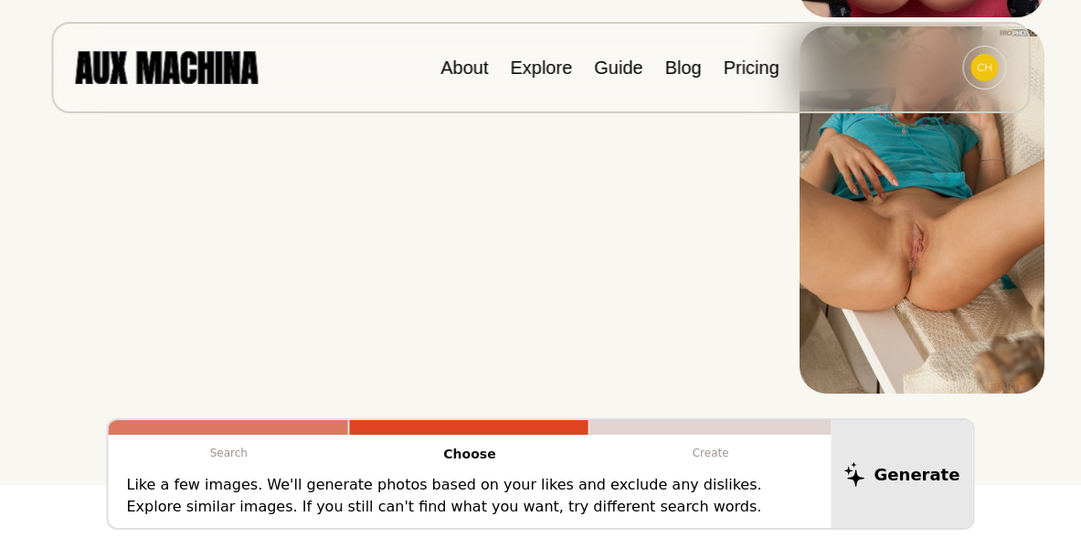
scroll to position [6895, 0]
